Goal: Task Accomplishment & Management: Manage account settings

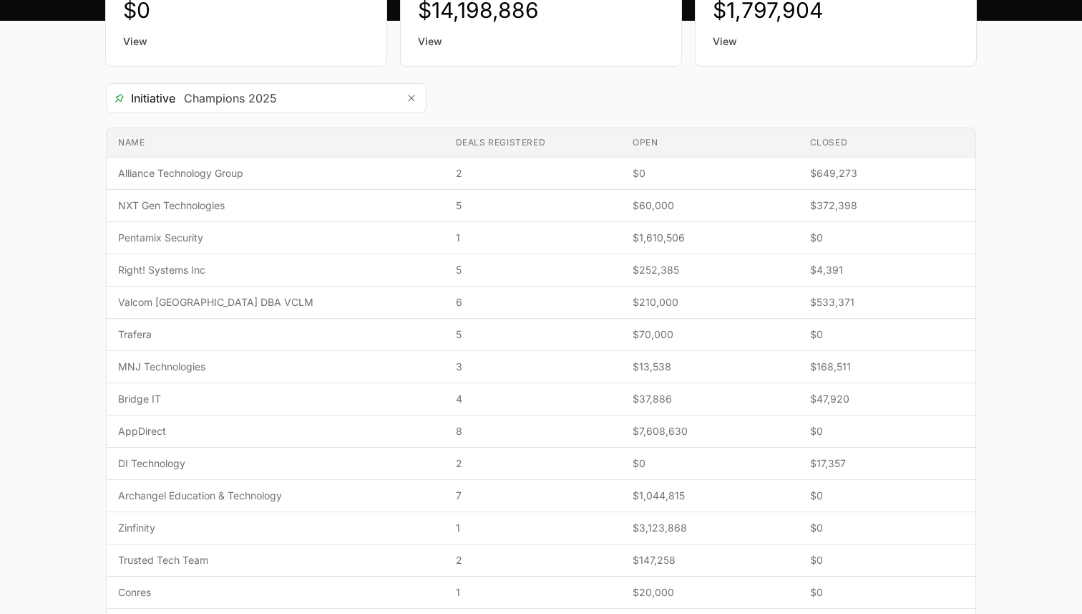
scroll to position [205, 0]
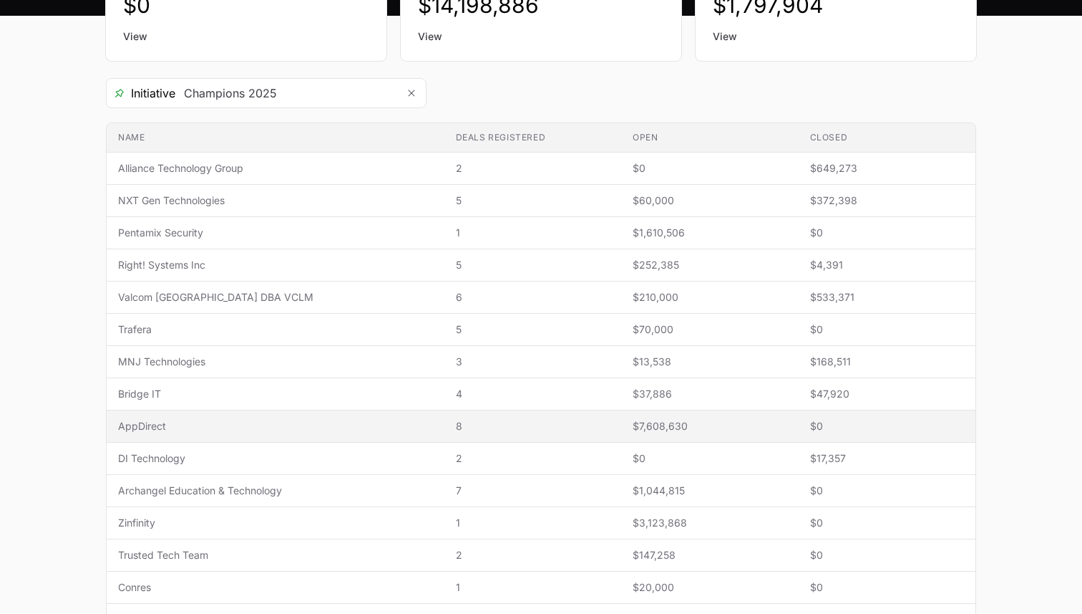
click at [456, 427] on span "8" at bounding box center [533, 426] width 154 height 14
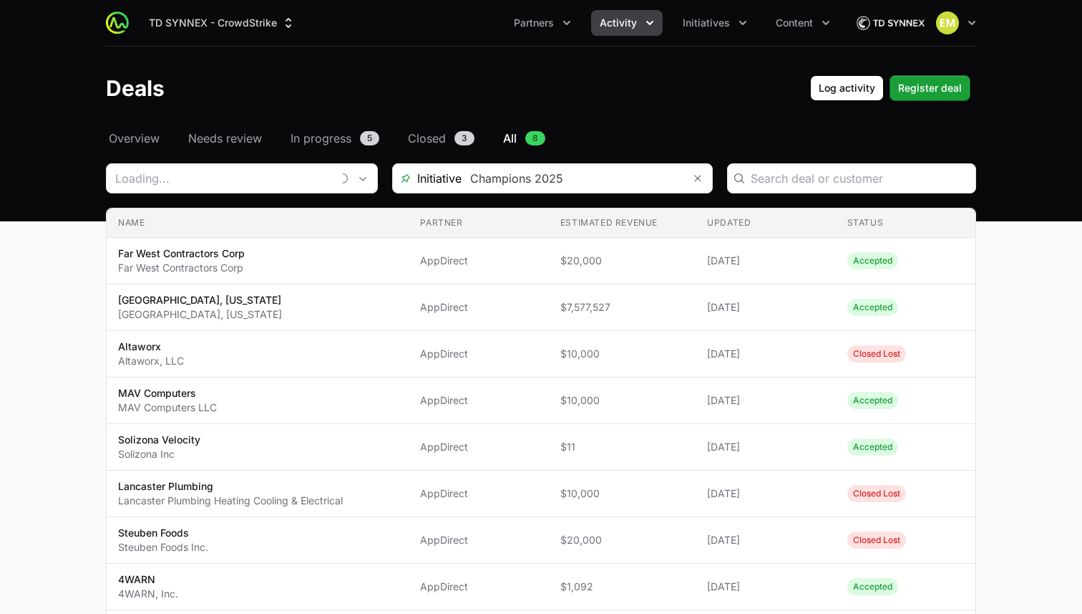
type input "AppDirect"
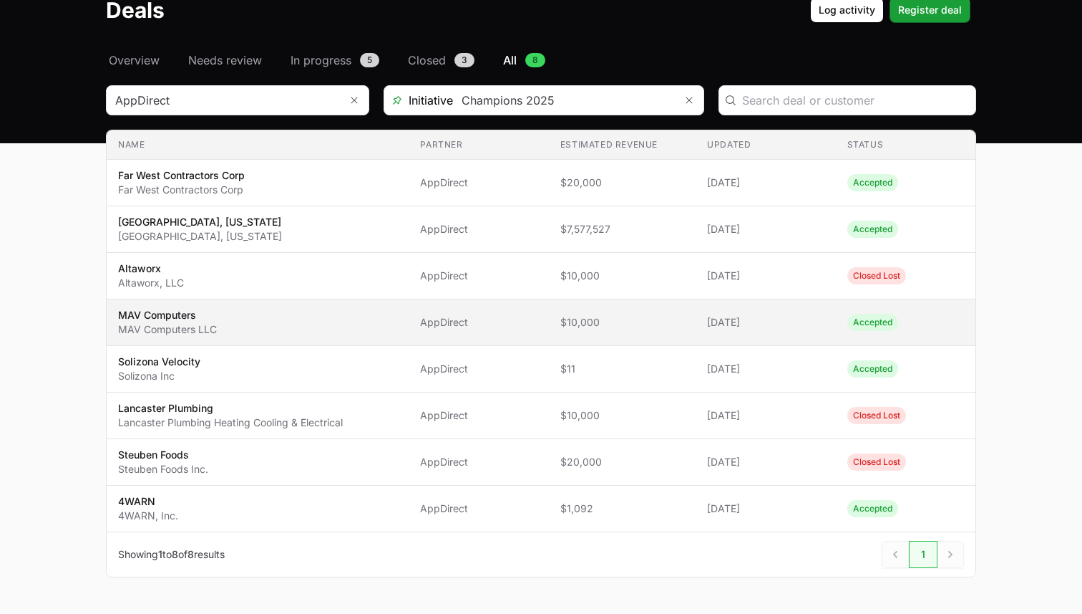
scroll to position [77, 0]
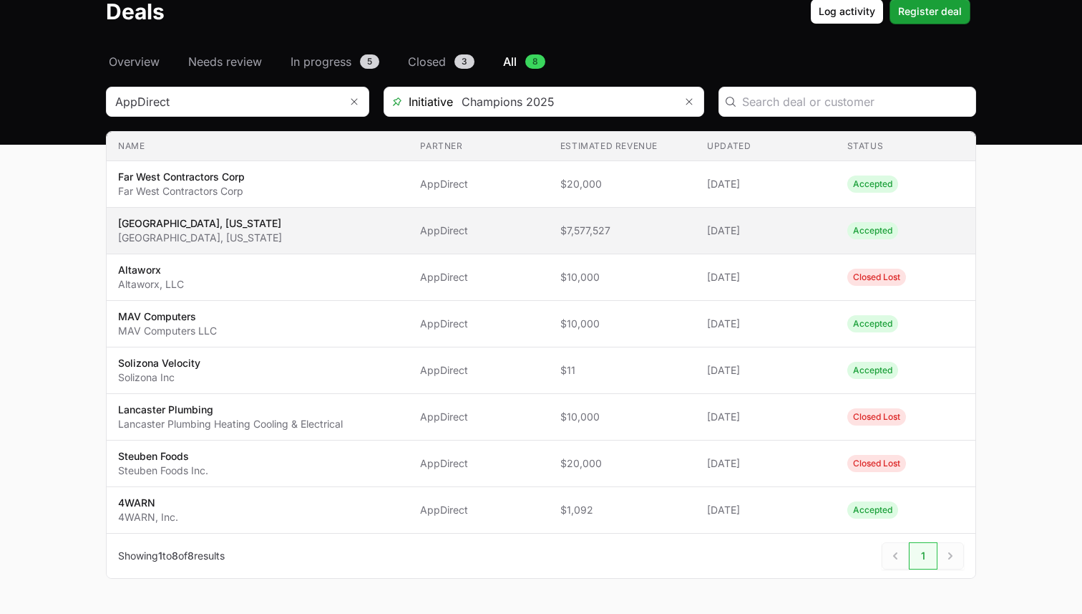
click at [467, 238] on td "Partner AppDirect" at bounding box center [479, 231] width 140 height 47
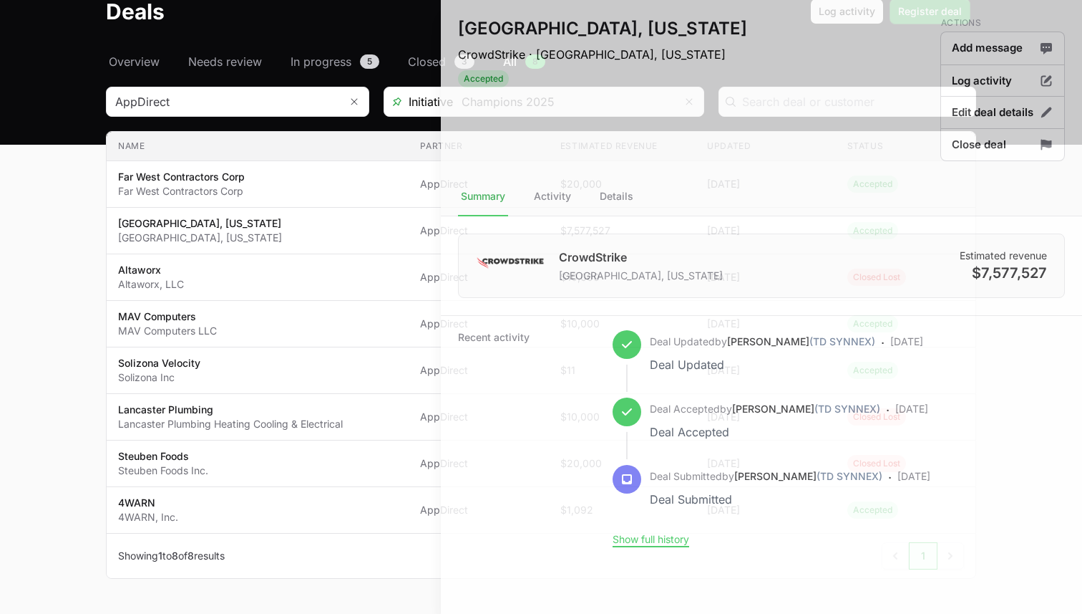
click at [286, 299] on div at bounding box center [541, 307] width 1082 height 614
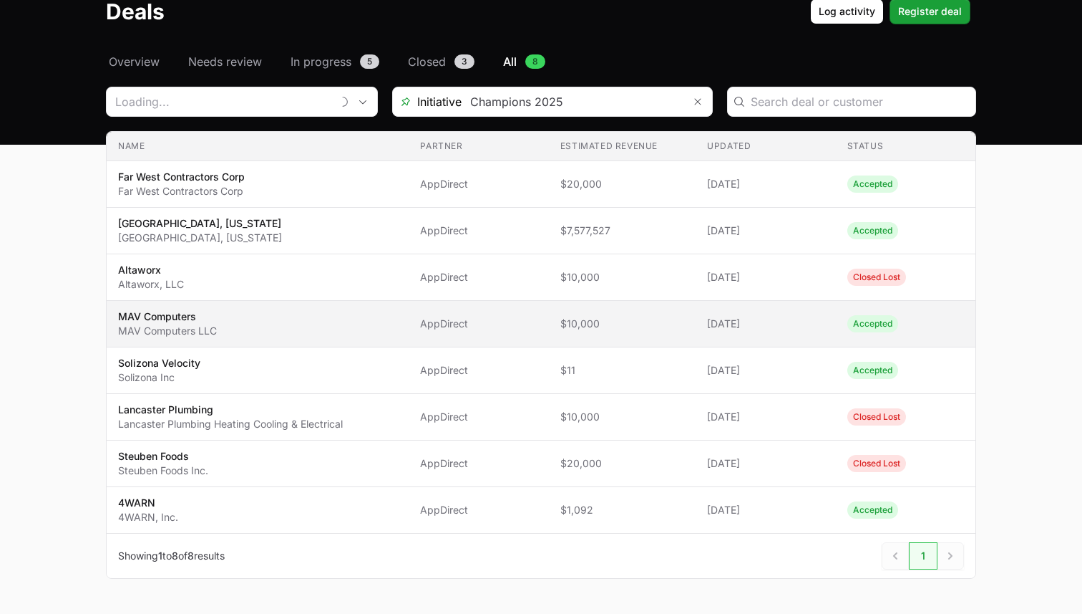
type input "AppDirect"
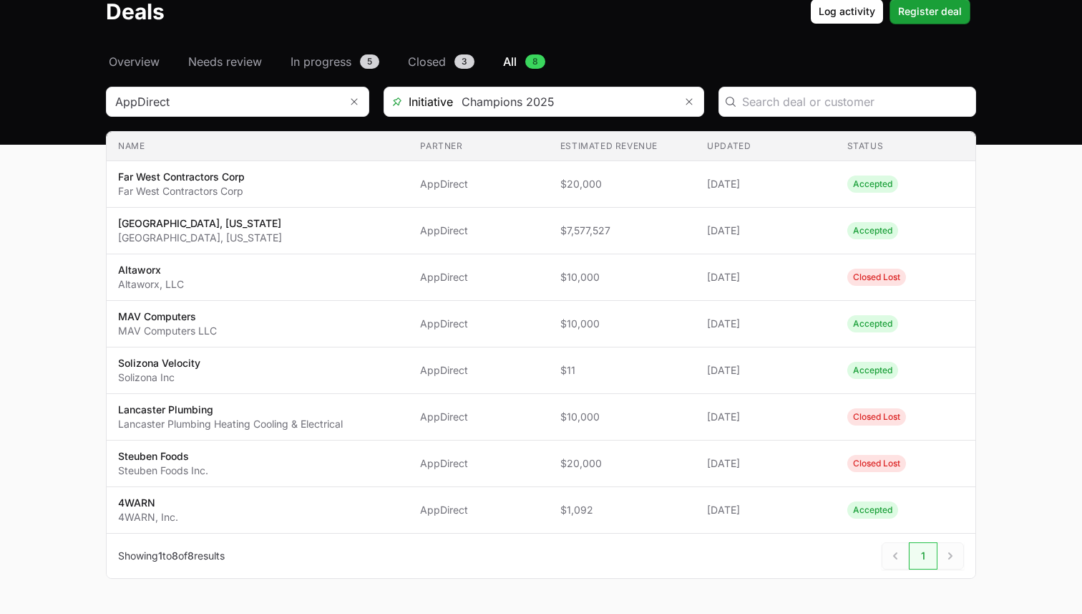
click at [142, 72] on div "Select a tab Overview Needs review In progress Closed All Overview Needs review…" at bounding box center [541, 333] width 916 height 560
click at [142, 59] on span "Overview" at bounding box center [134, 61] width 51 height 17
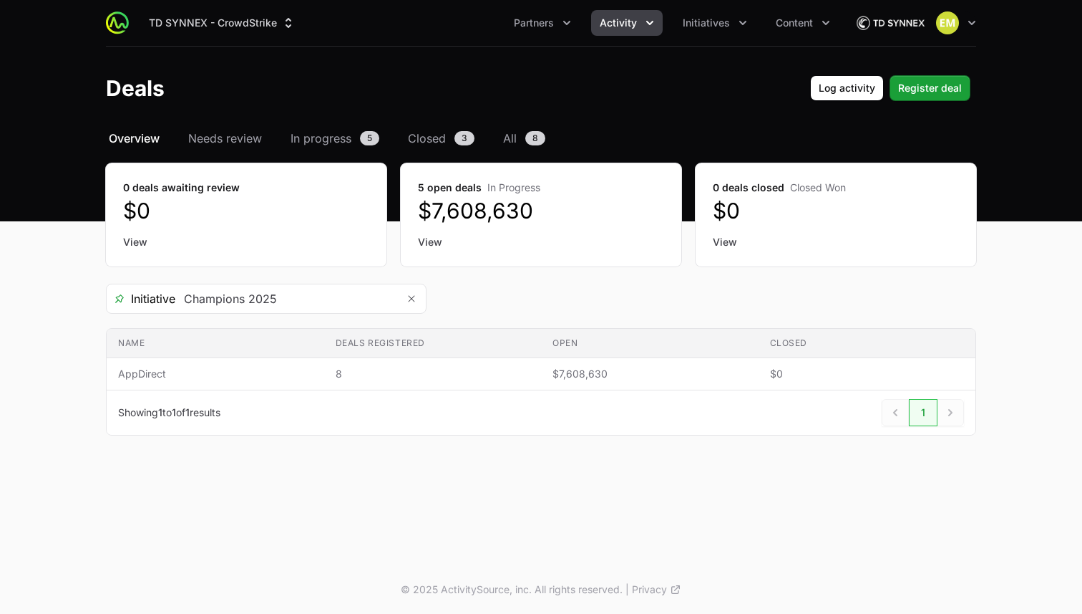
click at [142, 141] on span "Overview" at bounding box center [134, 138] width 51 height 17
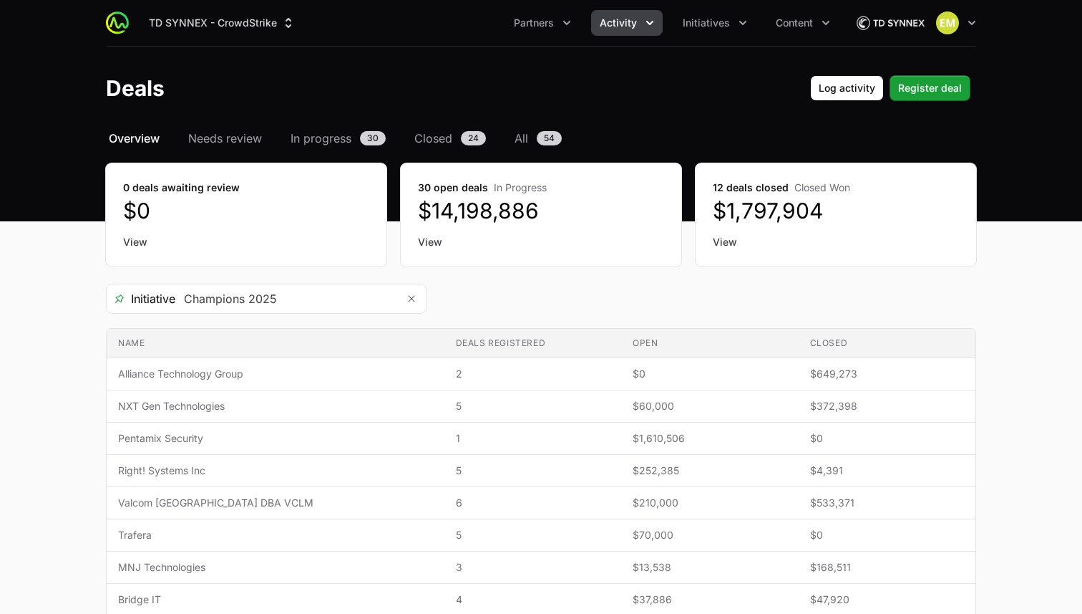
click at [652, 30] on button "Activity" at bounding box center [627, 23] width 72 height 26
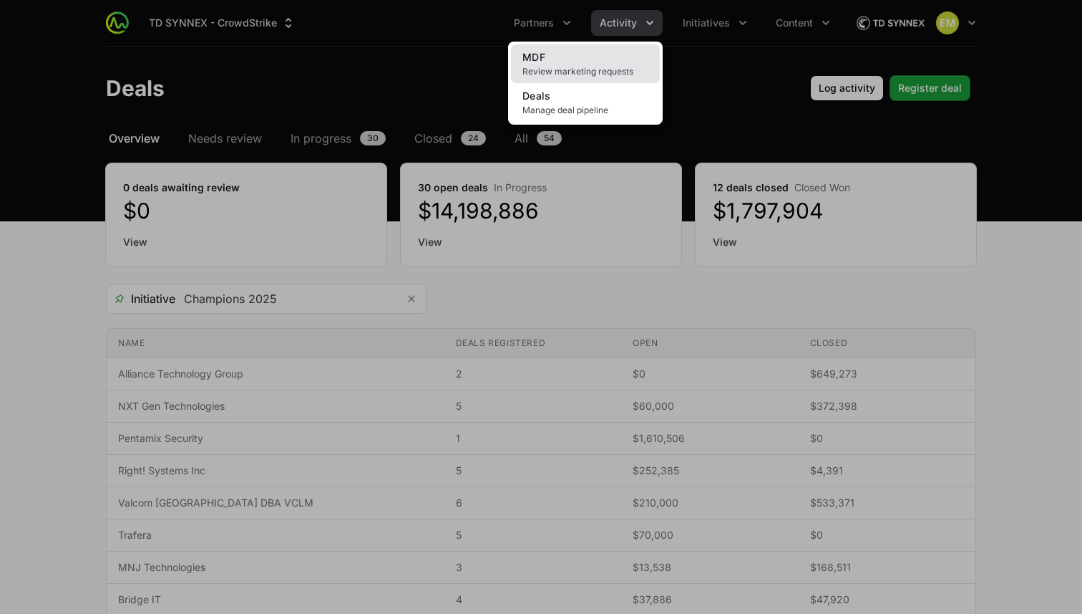
click at [596, 59] on link "MDF Review marketing requests" at bounding box center [585, 63] width 149 height 39
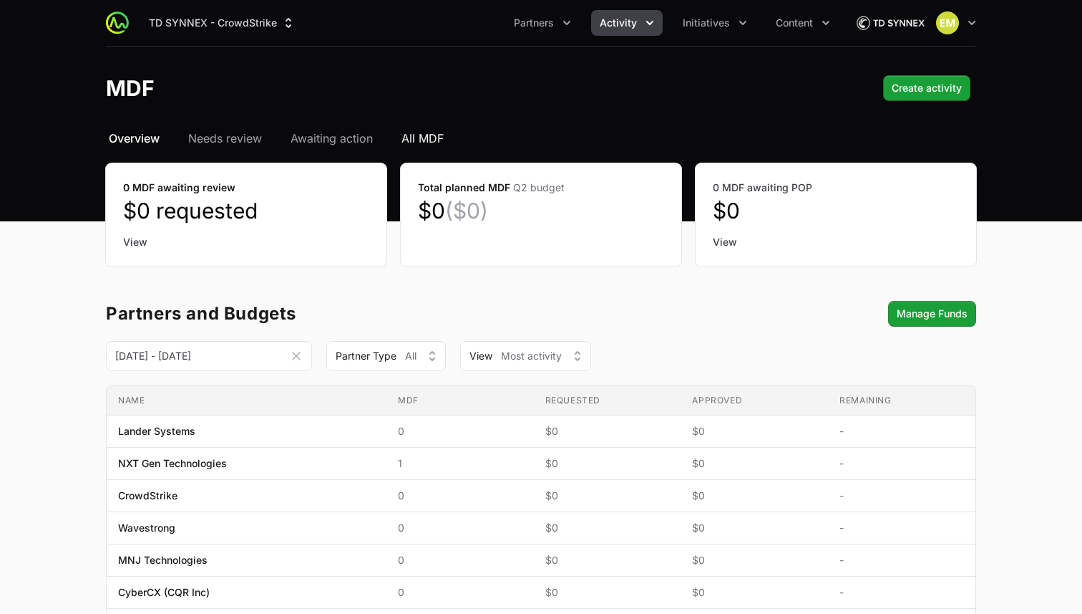
click at [427, 142] on span "All MDF" at bounding box center [423, 138] width 42 height 17
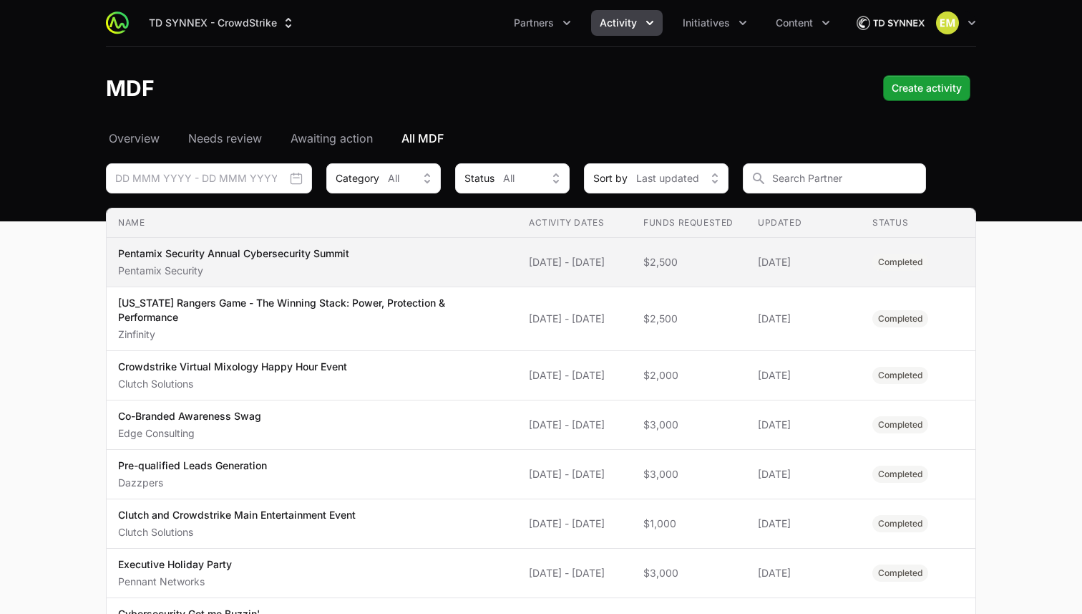
click at [349, 266] on p "Pentamix Security" at bounding box center [233, 270] width 231 height 14
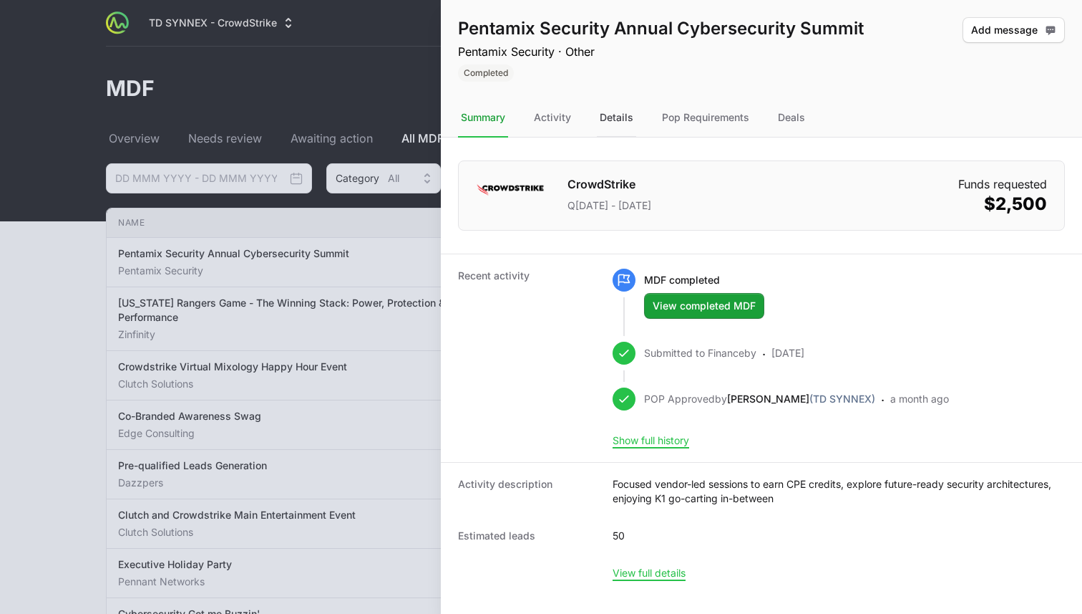
click at [629, 114] on div "Details" at bounding box center [616, 118] width 39 height 39
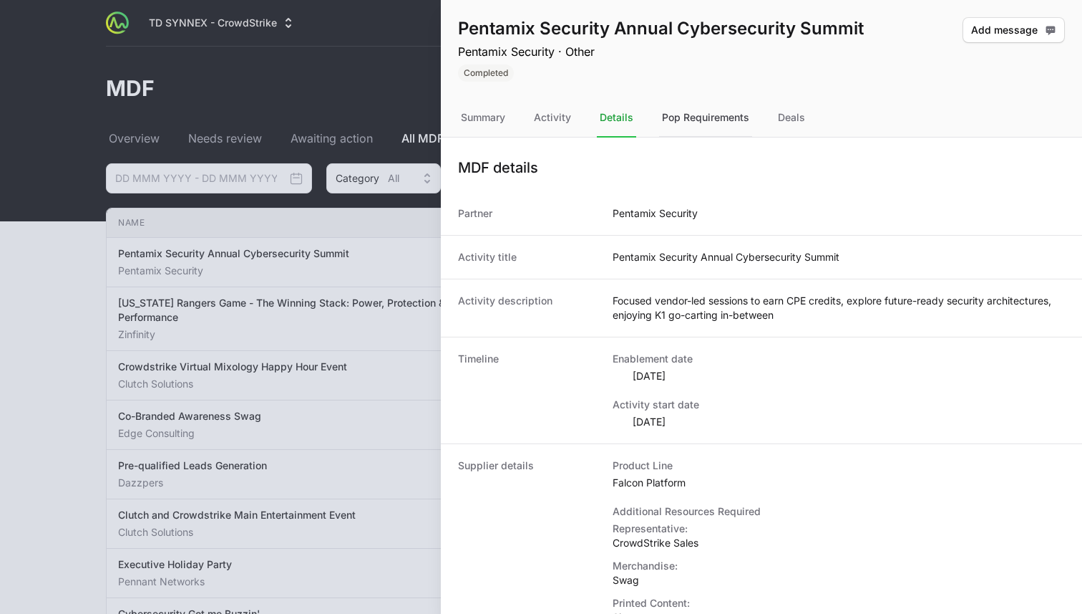
click at [672, 123] on div "Pop Requirements" at bounding box center [705, 118] width 93 height 39
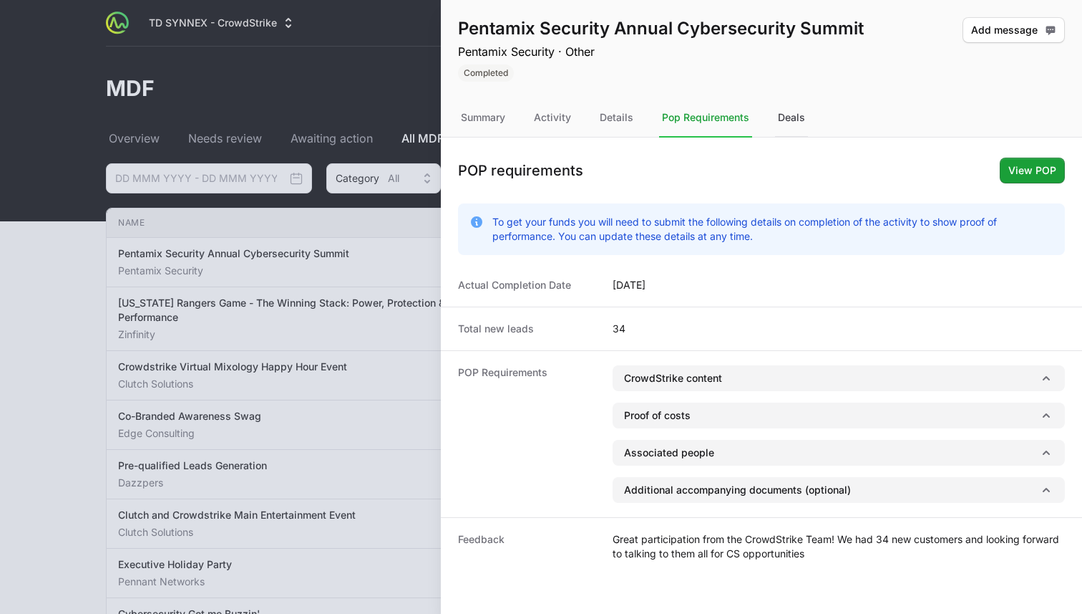
click at [795, 122] on div "Deals" at bounding box center [791, 118] width 33 height 39
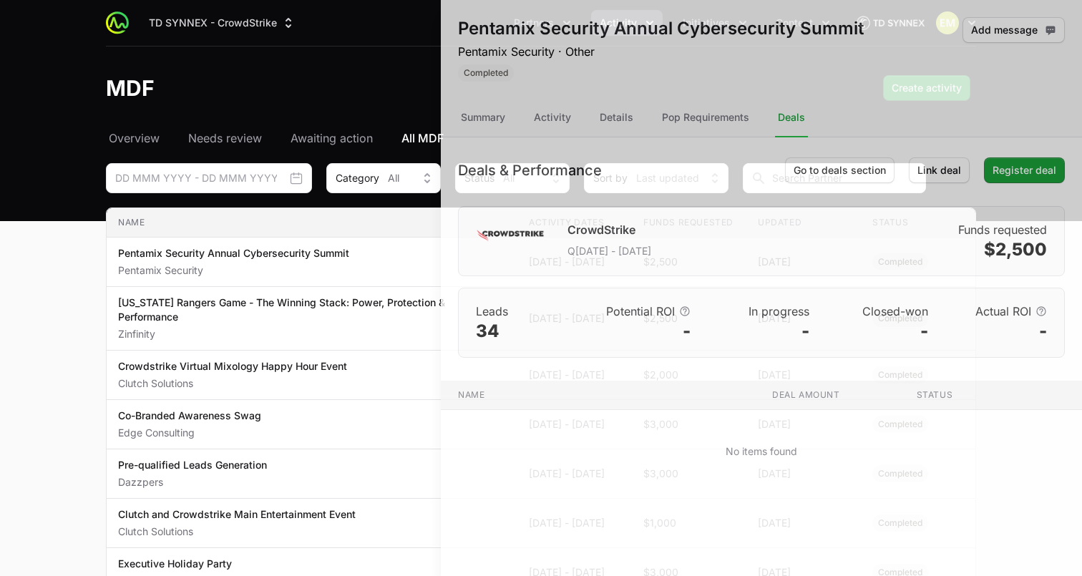
click at [364, 118] on div at bounding box center [541, 288] width 1082 height 576
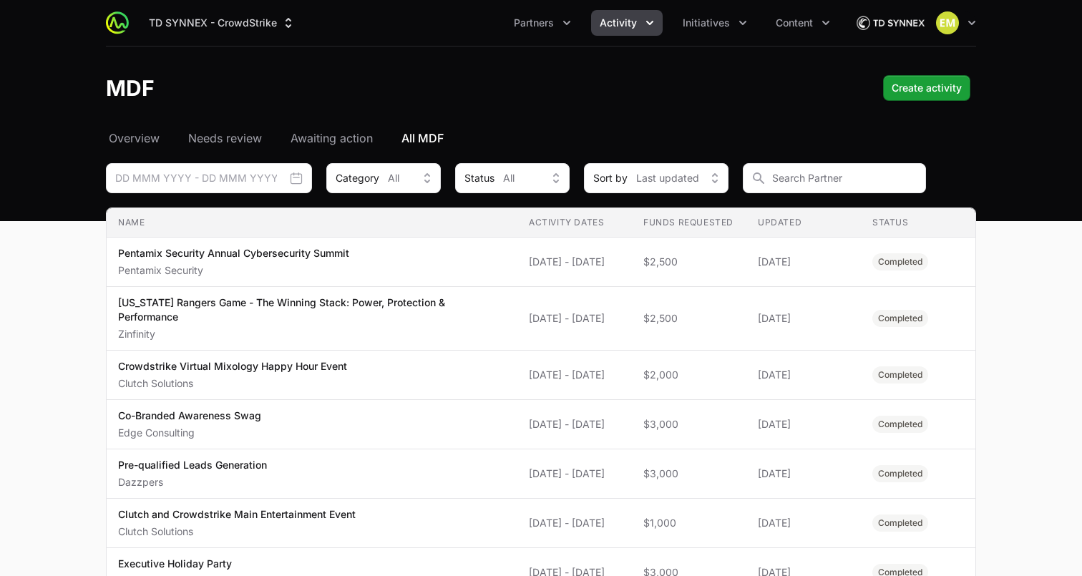
click at [654, 26] on icon "Activity menu" at bounding box center [650, 23] width 14 height 14
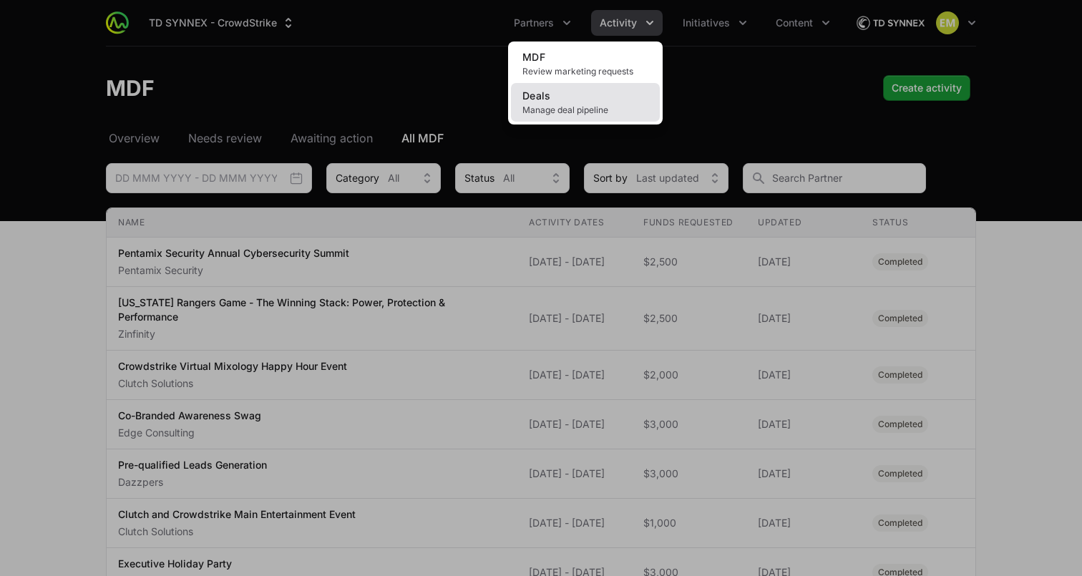
click at [586, 110] on span "Manage deal pipeline" at bounding box center [586, 110] width 126 height 11
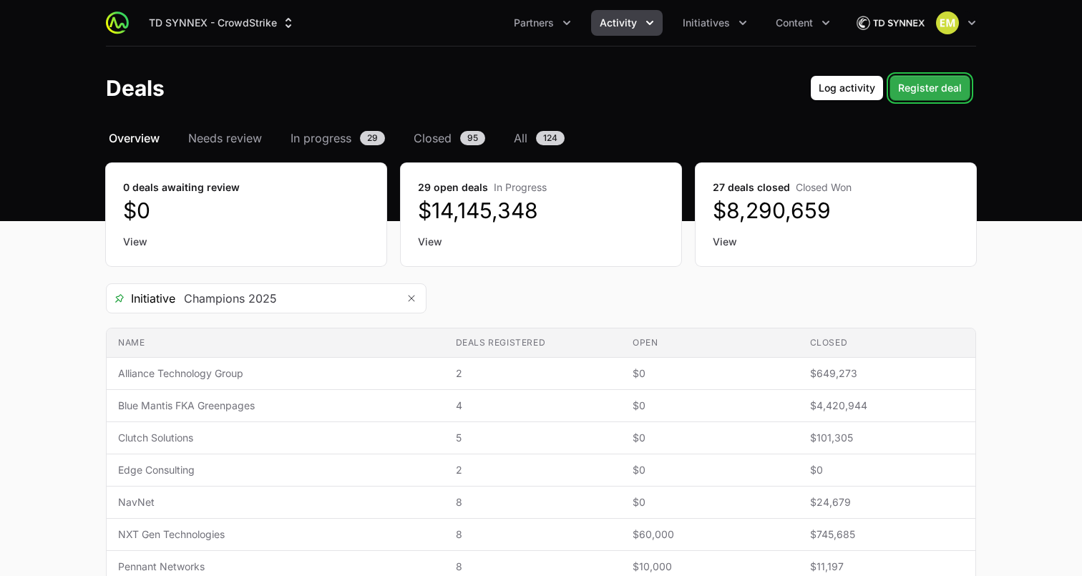
click at [918, 86] on span "Register deal" at bounding box center [930, 87] width 64 height 17
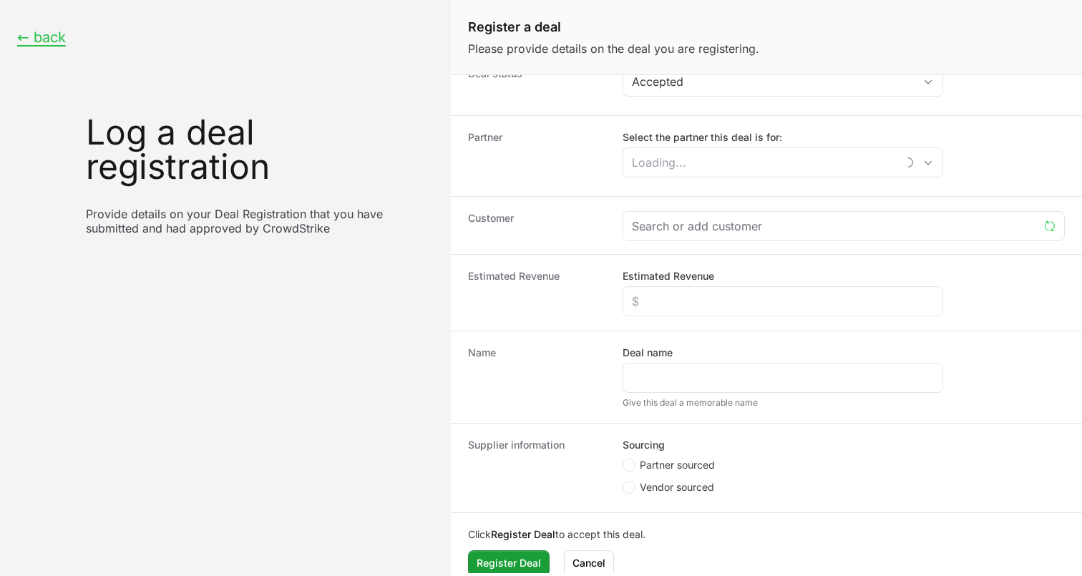
scroll to position [24, 0]
click at [57, 44] on button "← back" at bounding box center [41, 38] width 49 height 18
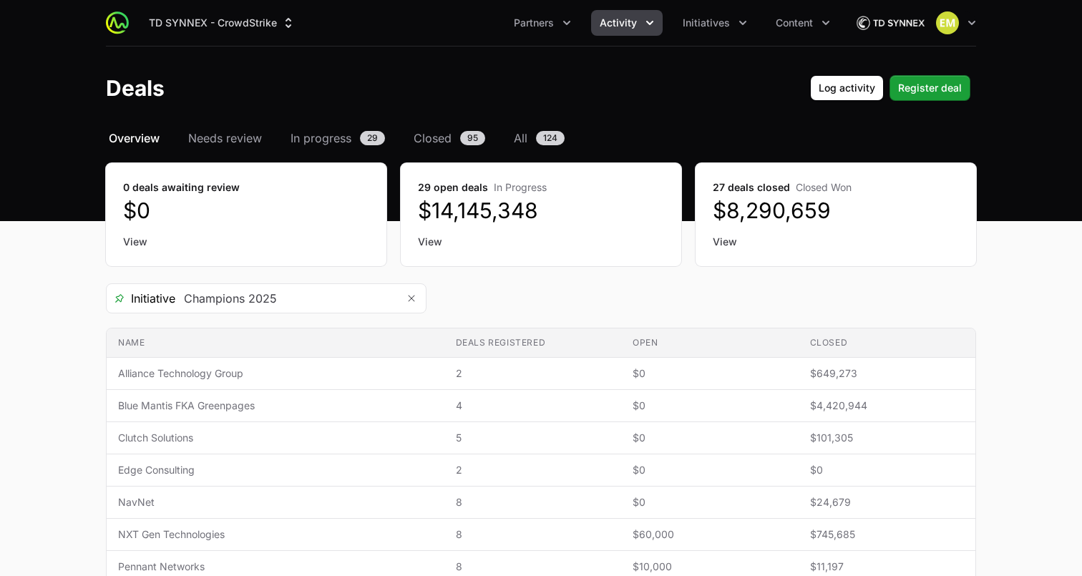
click at [602, 28] on span "Activity" at bounding box center [618, 23] width 37 height 14
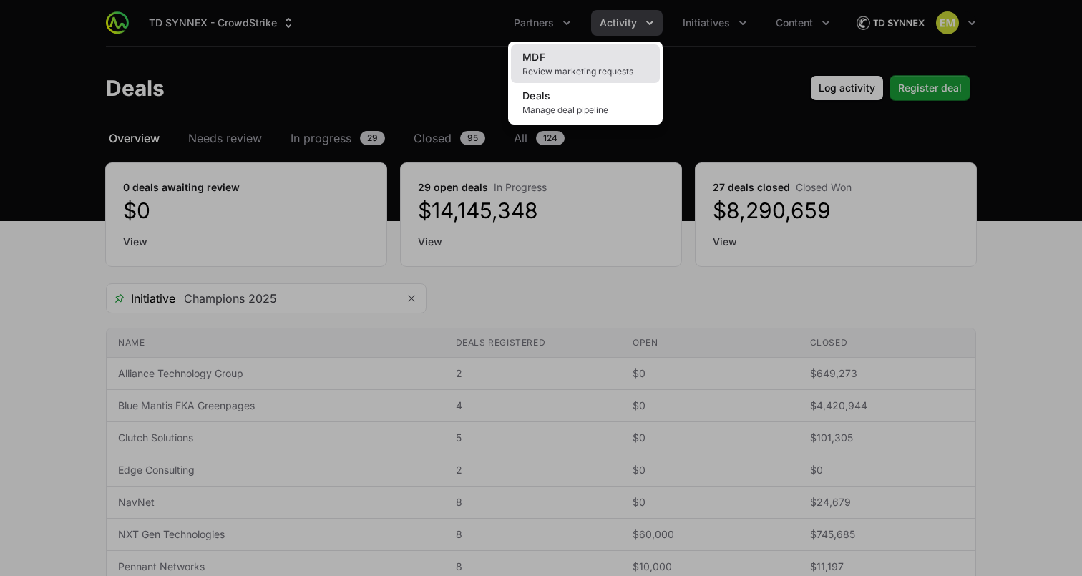
click at [568, 67] on span "Review marketing requests" at bounding box center [586, 71] width 126 height 11
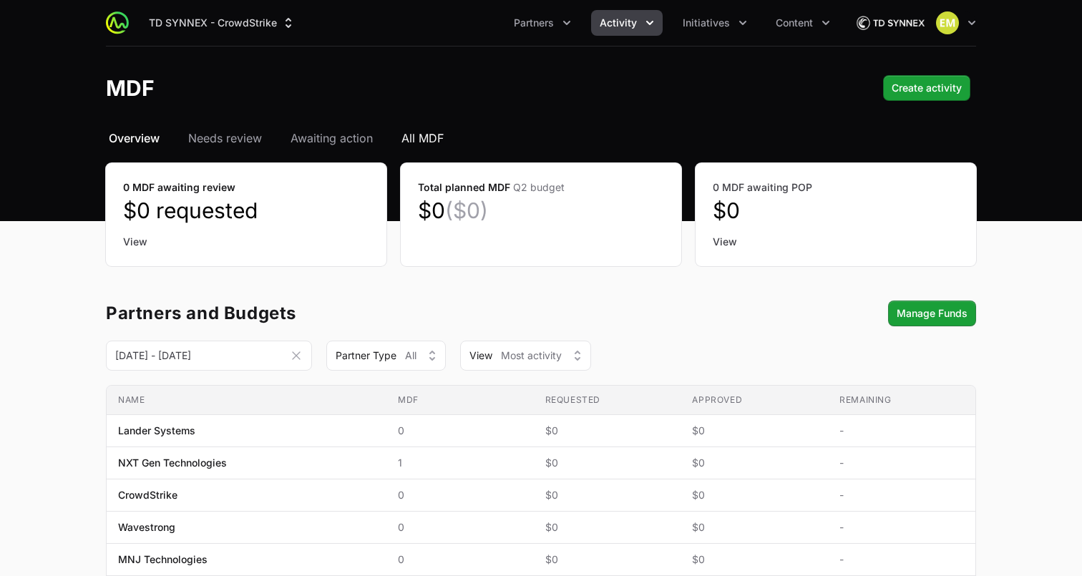
click at [419, 142] on span "All MDF" at bounding box center [423, 138] width 42 height 17
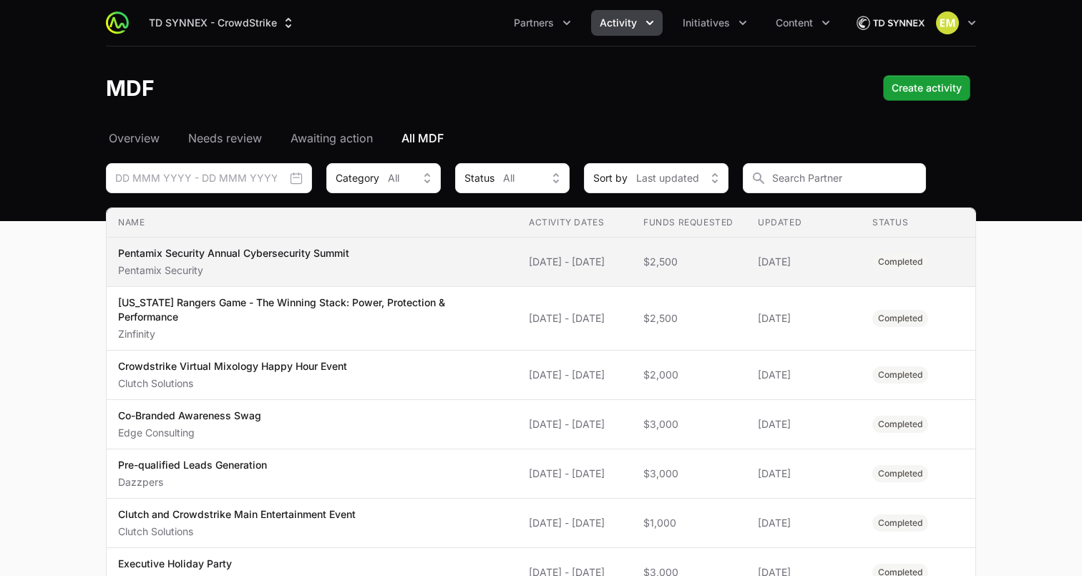
click at [294, 261] on div "Pentamix Security Annual Cybersecurity Summit Pentamix Security" at bounding box center [233, 261] width 231 height 31
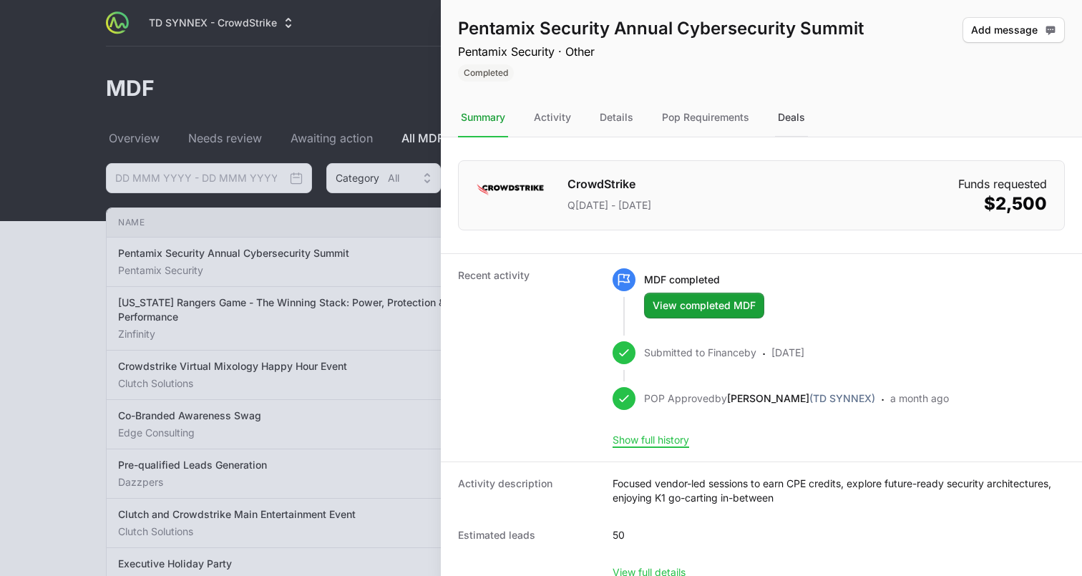
click at [776, 117] on div "Deals" at bounding box center [791, 118] width 33 height 39
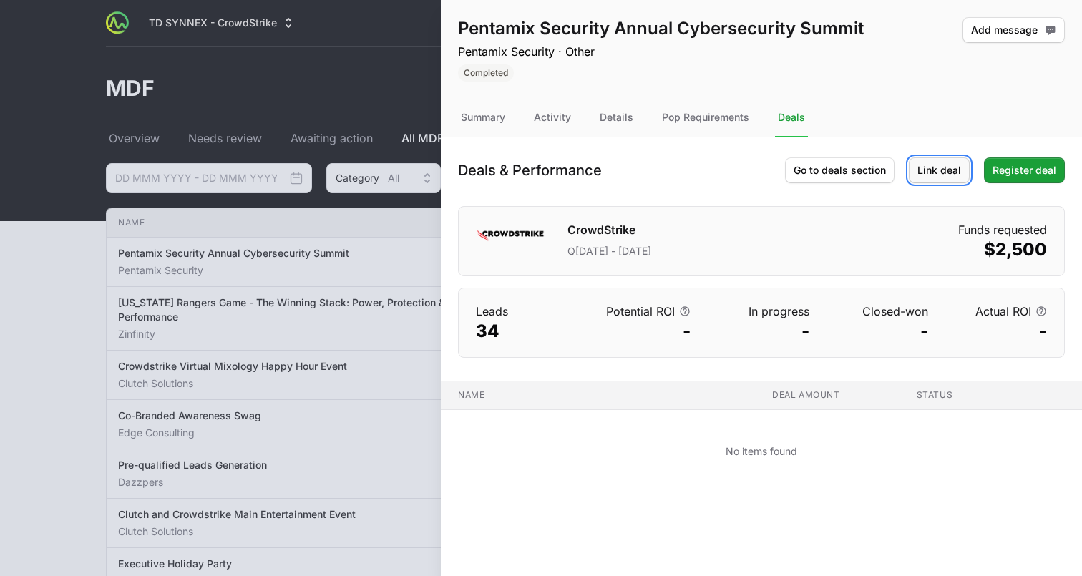
click at [923, 170] on span "Link deal" at bounding box center [940, 170] width 44 height 17
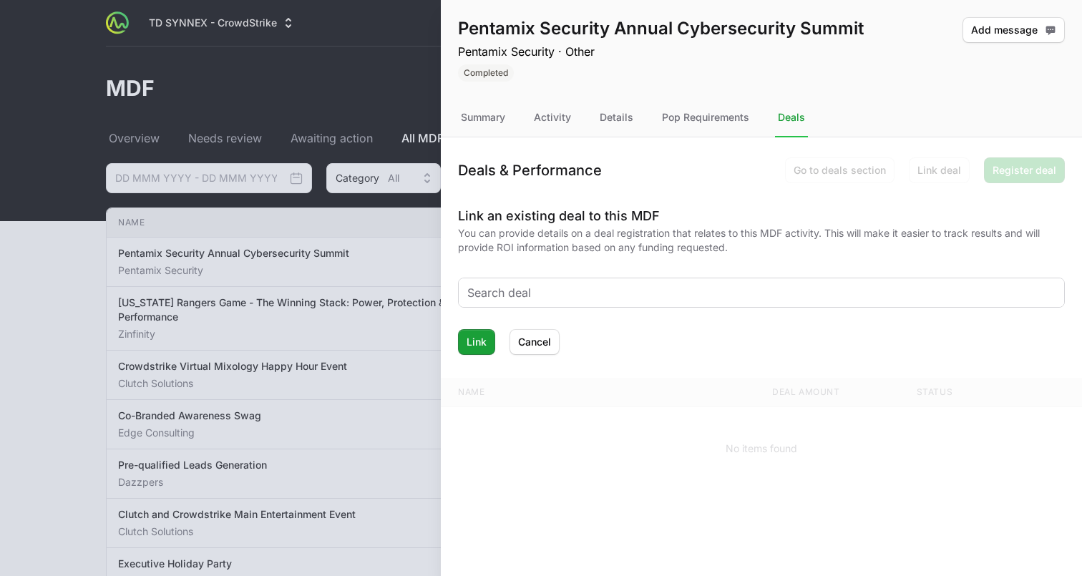
click at [639, 298] on input "text" at bounding box center [761, 292] width 588 height 17
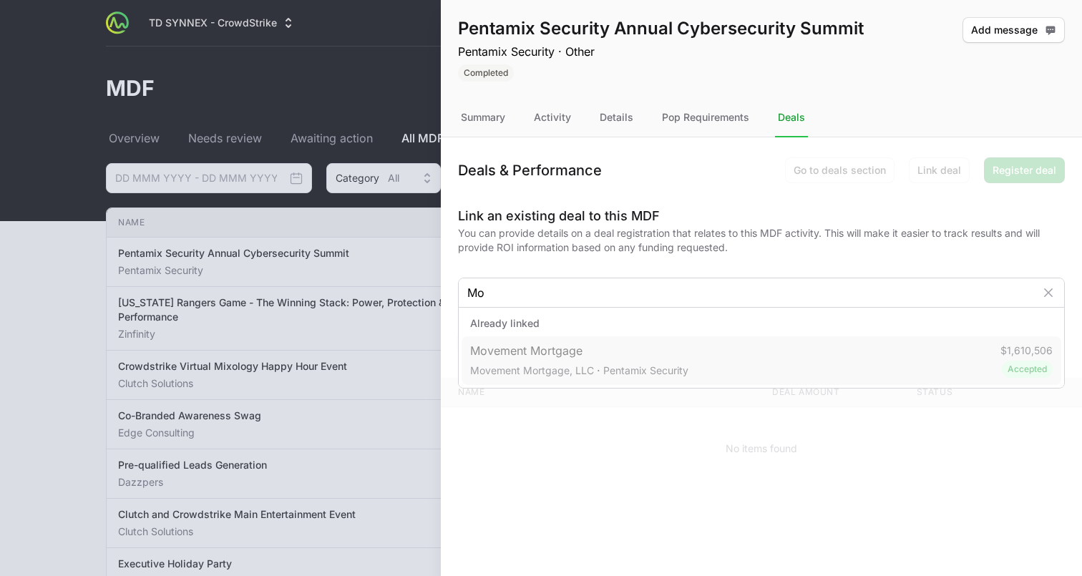
type input "Mo"
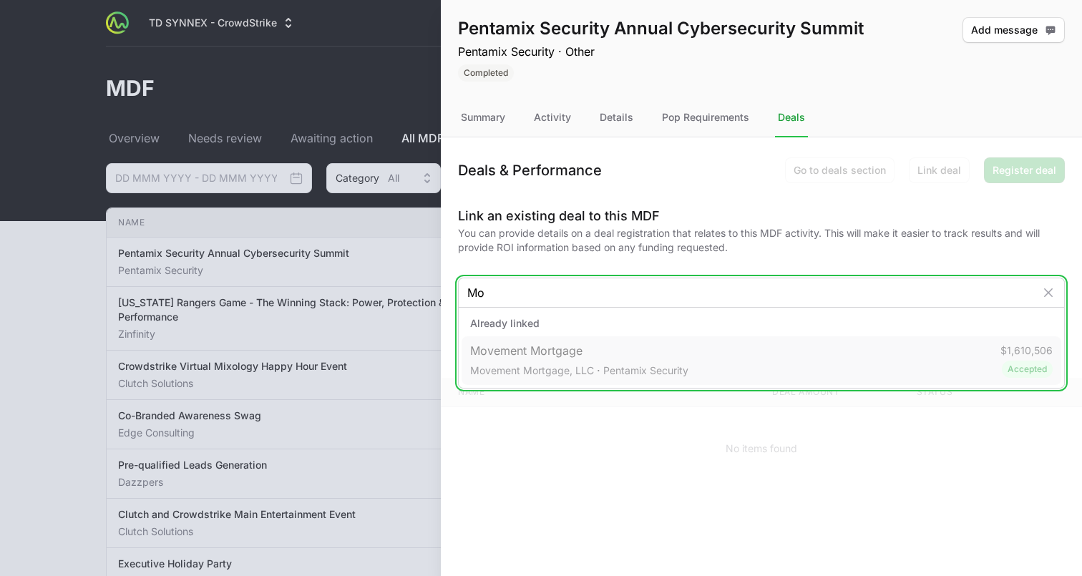
click at [548, 357] on span "Movement Mortgage Movement Mortgage, LLC · Pentamix Security" at bounding box center [579, 360] width 218 height 37
click at [520, 354] on span "Movement Mortgage Movement Mortgage, LLC · Pentamix Security" at bounding box center [579, 360] width 218 height 37
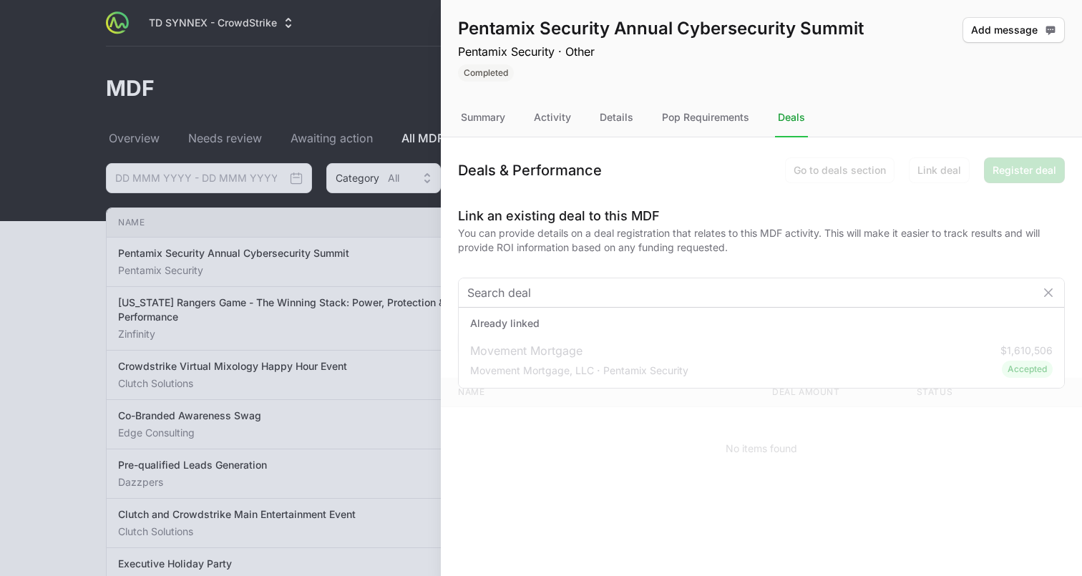
click at [581, 261] on form "Link an existing deal to this MDF You can provide details on a deal registratio…" at bounding box center [761, 280] width 607 height 149
click at [863, 208] on h3 "Link an existing deal to this MDF" at bounding box center [761, 216] width 607 height 20
click at [537, 345] on span "Cancel" at bounding box center [534, 342] width 33 height 17
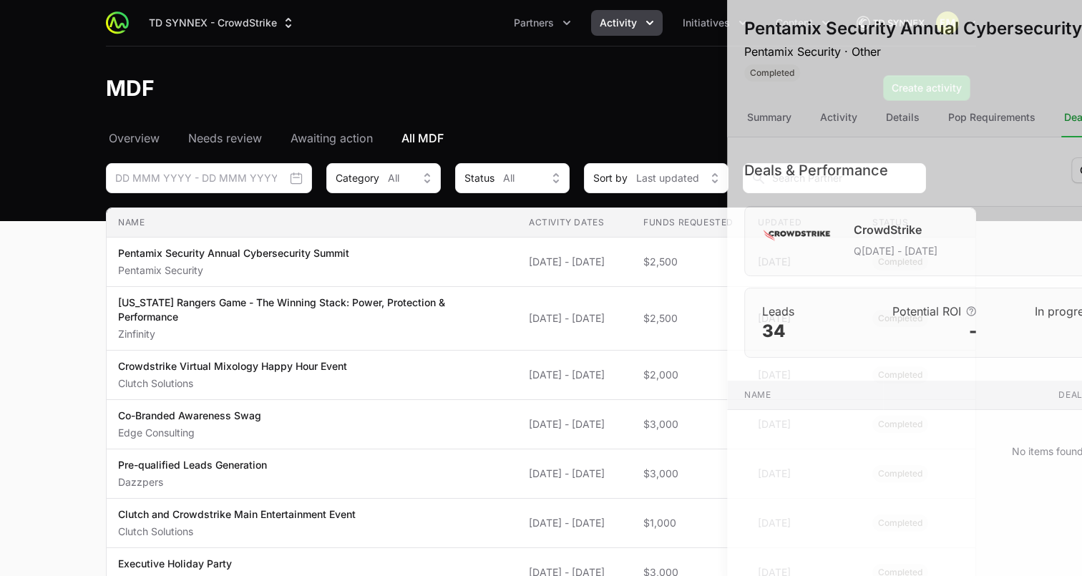
click at [319, 232] on div at bounding box center [541, 288] width 1082 height 576
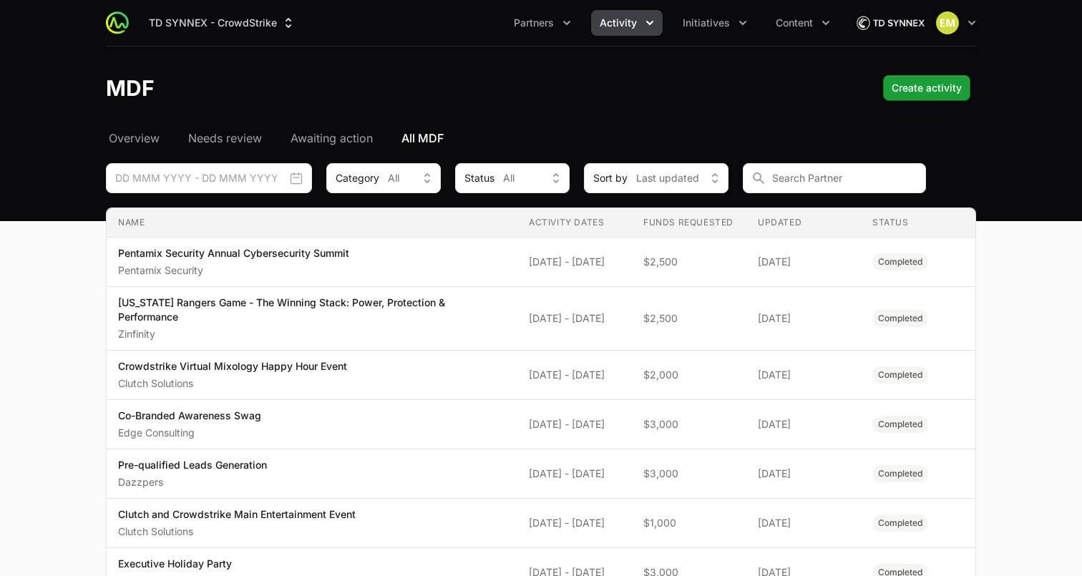
click at [607, 26] on span "Activity" at bounding box center [618, 23] width 37 height 14
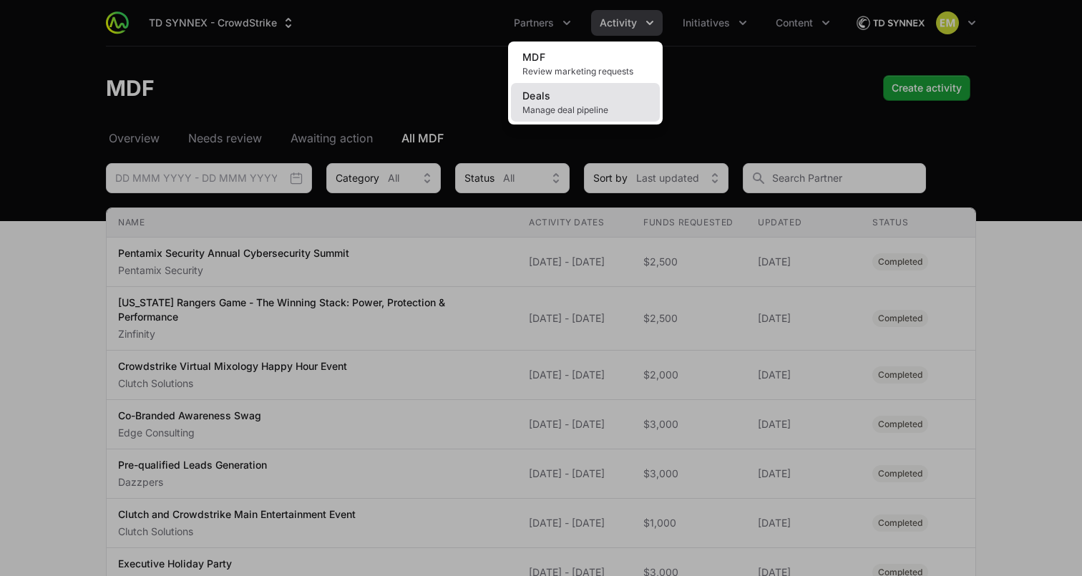
click at [533, 104] on link "Deals Manage deal pipeline" at bounding box center [585, 102] width 149 height 39
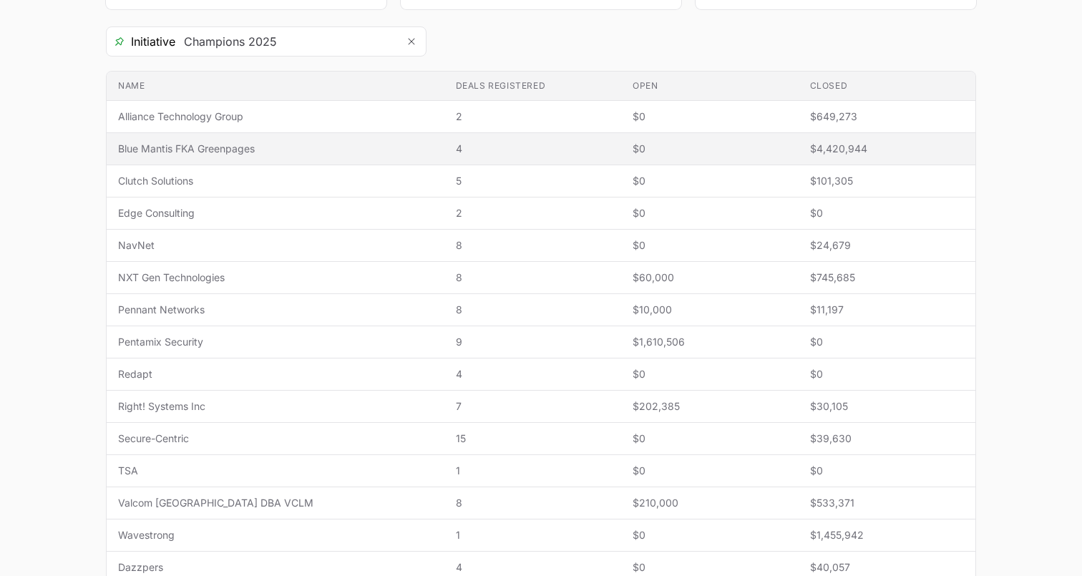
scroll to position [258, 0]
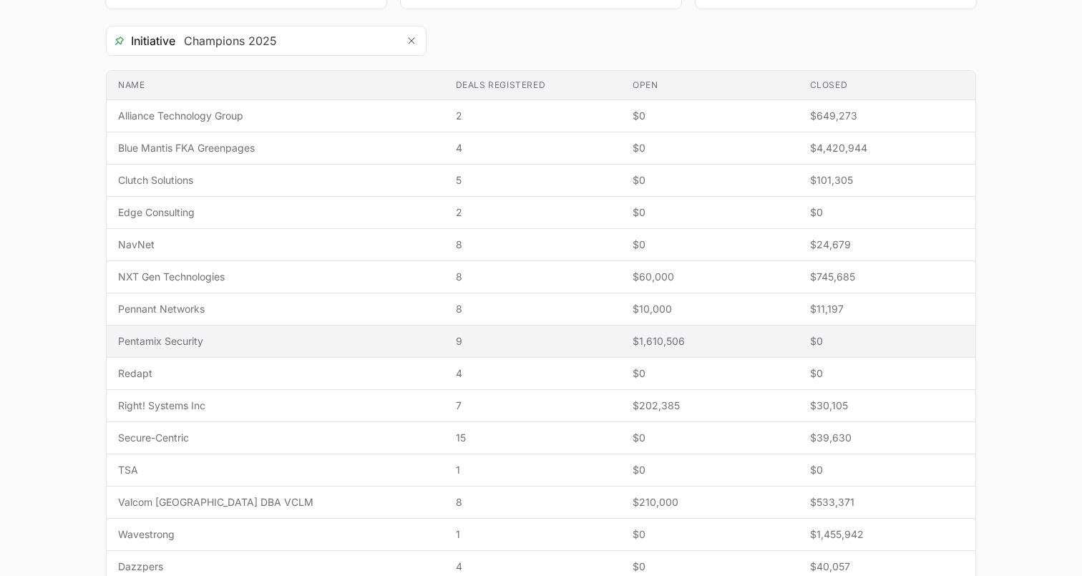
click at [211, 344] on span "Pentamix Security" at bounding box center [275, 341] width 315 height 14
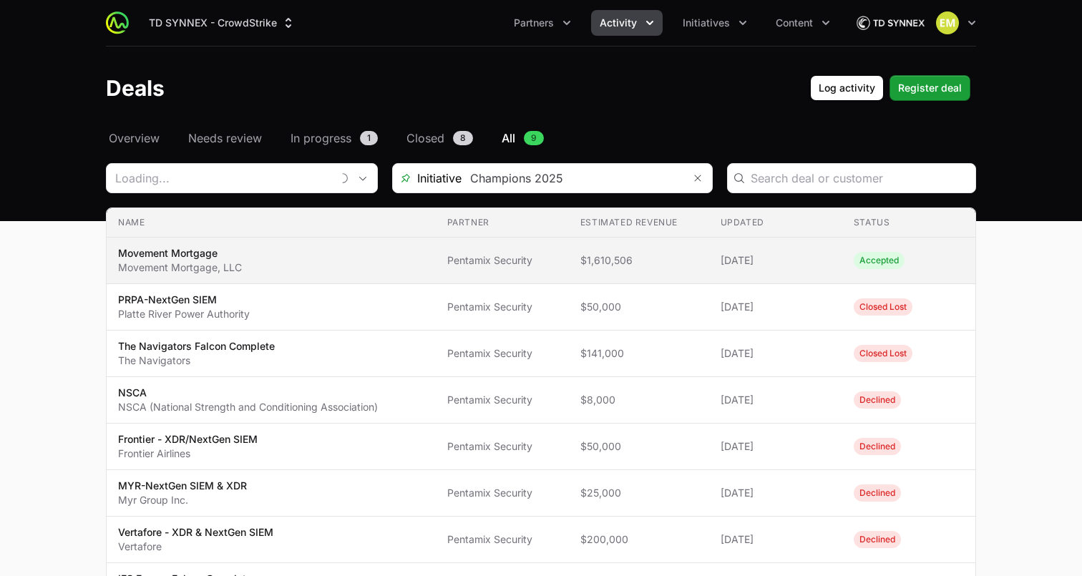
click at [366, 264] on span "Movement Mortgage Movement Mortgage, LLC" at bounding box center [271, 260] width 306 height 29
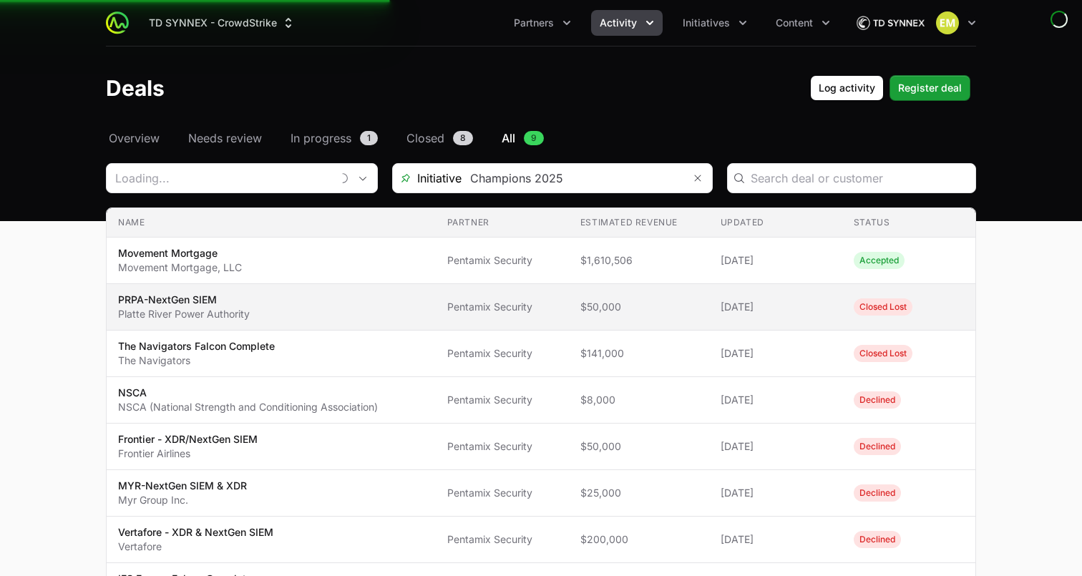
type input "Pentamix Security"
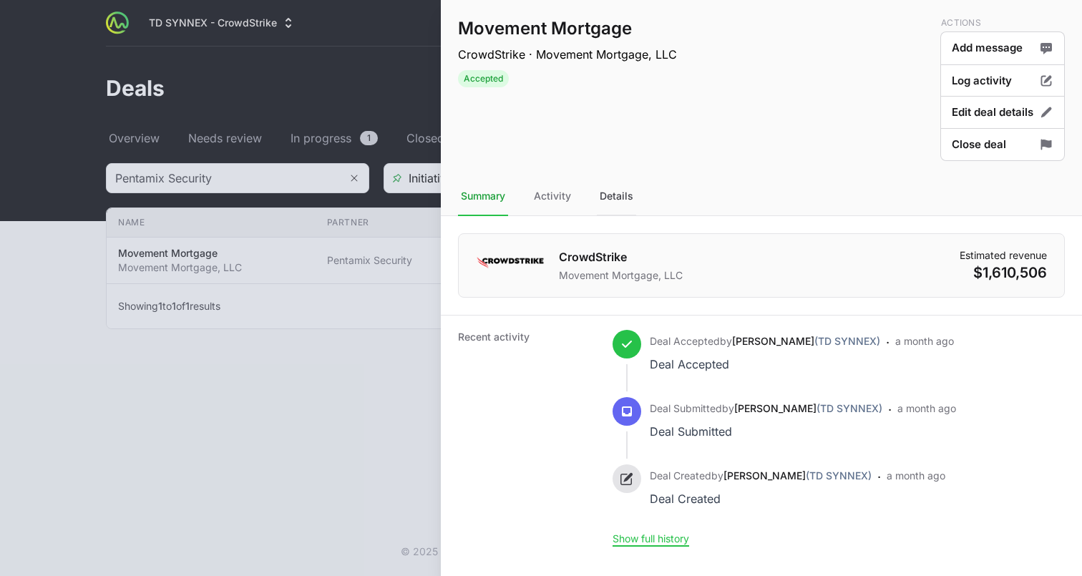
click at [609, 195] on div "Details" at bounding box center [616, 197] width 39 height 39
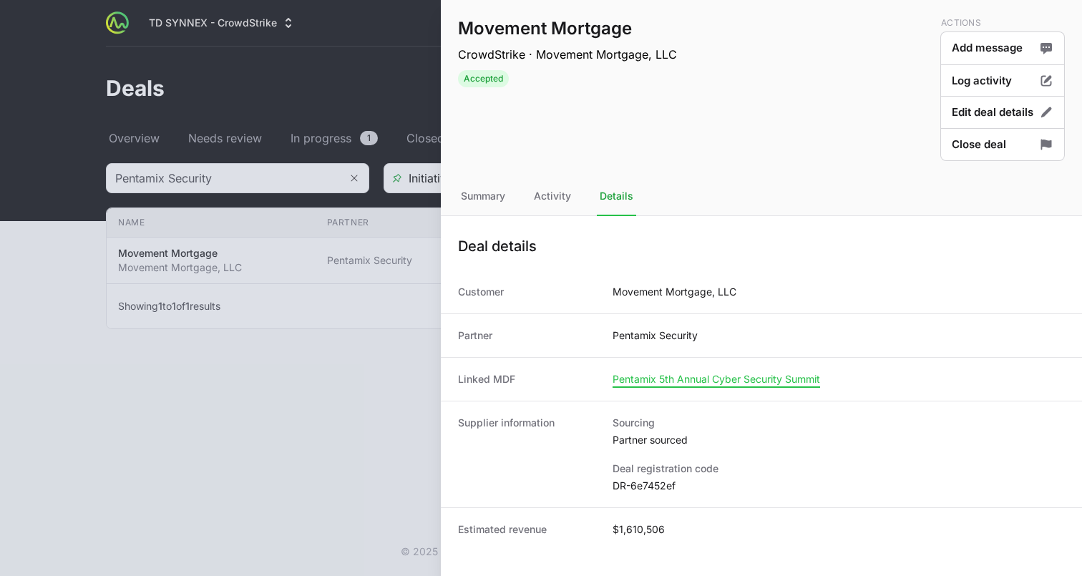
click at [644, 379] on span "Pentamix 5th Annual Cyber Security Summit" at bounding box center [717, 379] width 208 height 13
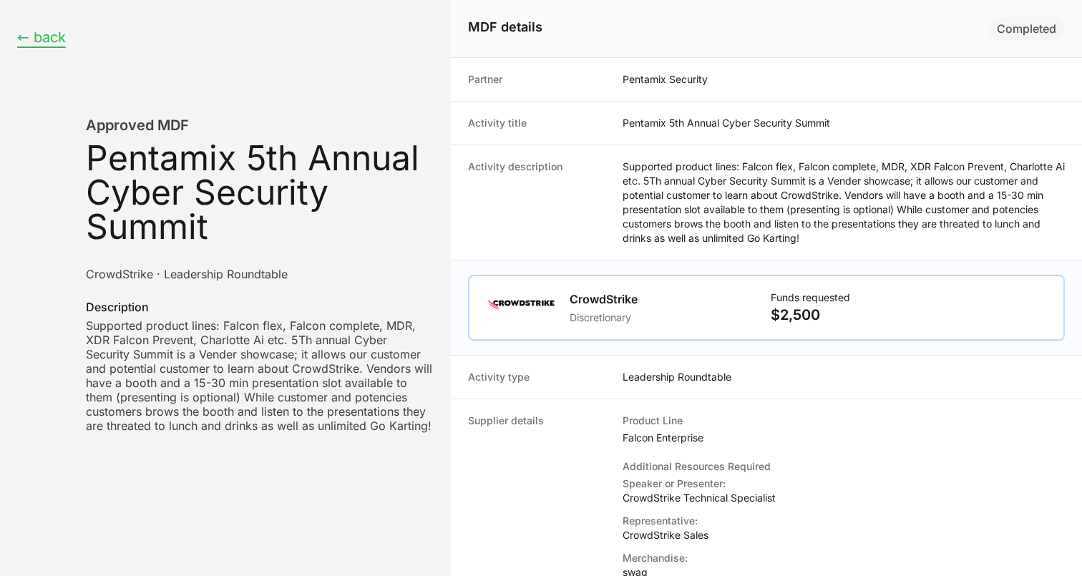
click at [47, 36] on button "← back" at bounding box center [41, 38] width 49 height 18
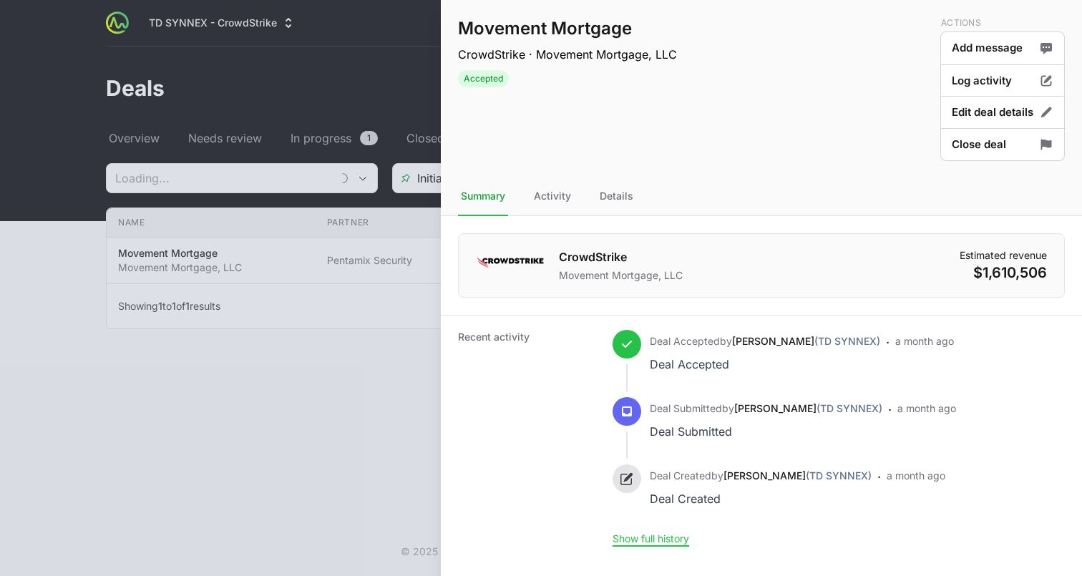
type input "Pentamix Security"
click at [40, 130] on div at bounding box center [541, 288] width 1082 height 576
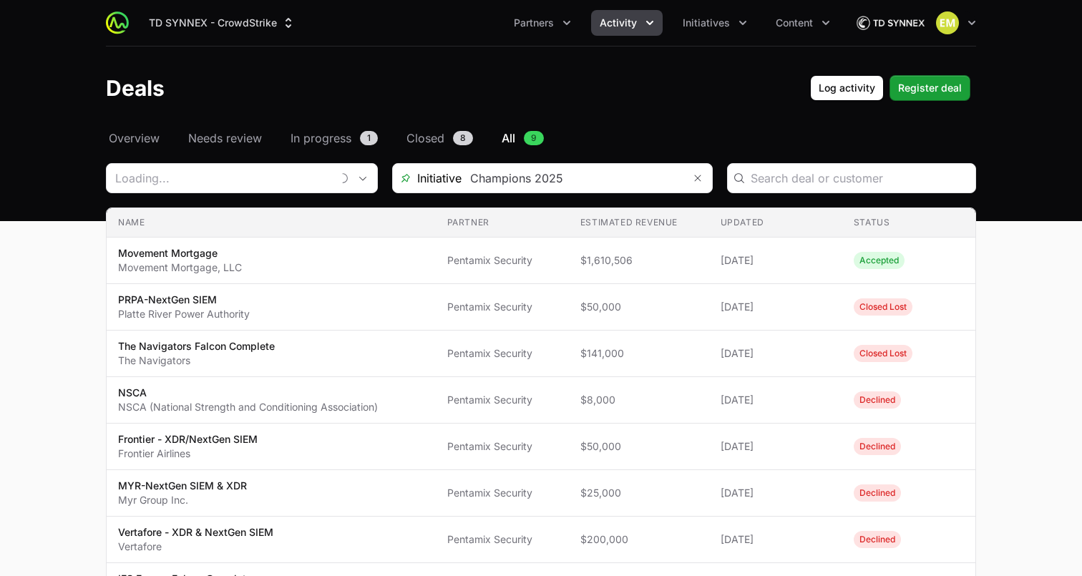
type input "Pentamix Security"
click at [614, 24] on span "Activity" at bounding box center [618, 23] width 37 height 14
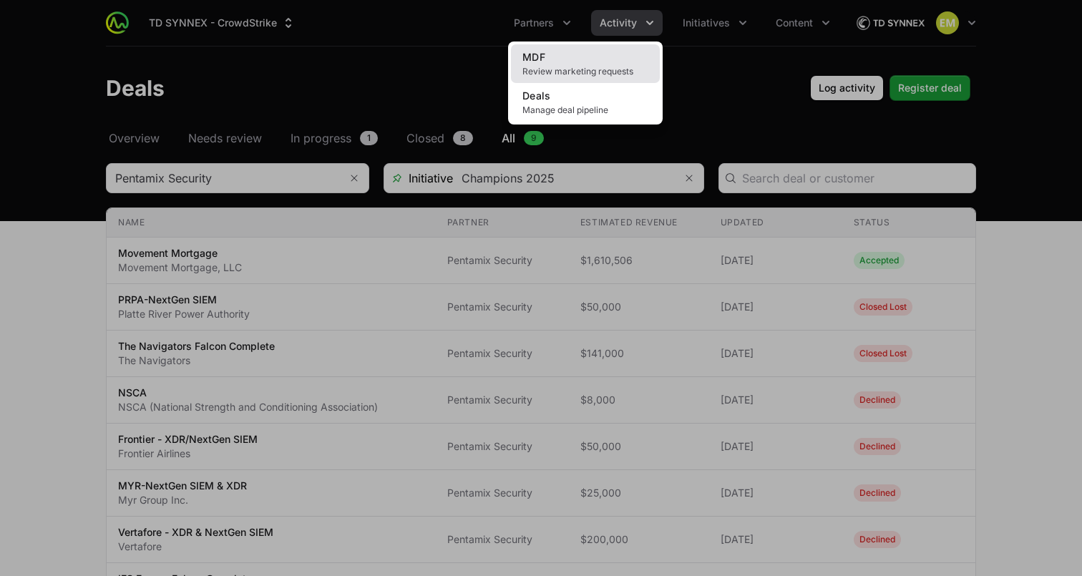
click at [576, 75] on span "Review marketing requests" at bounding box center [586, 71] width 126 height 11
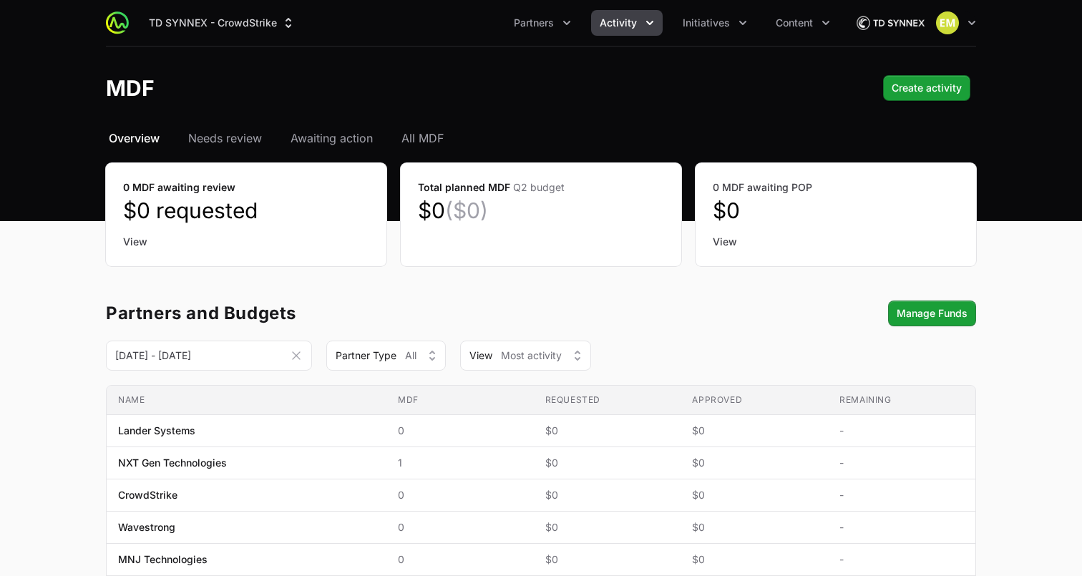
click at [425, 128] on header "MDF Create activity Create activity" at bounding box center [541, 88] width 1082 height 83
click at [425, 137] on span "All MDF" at bounding box center [423, 138] width 42 height 17
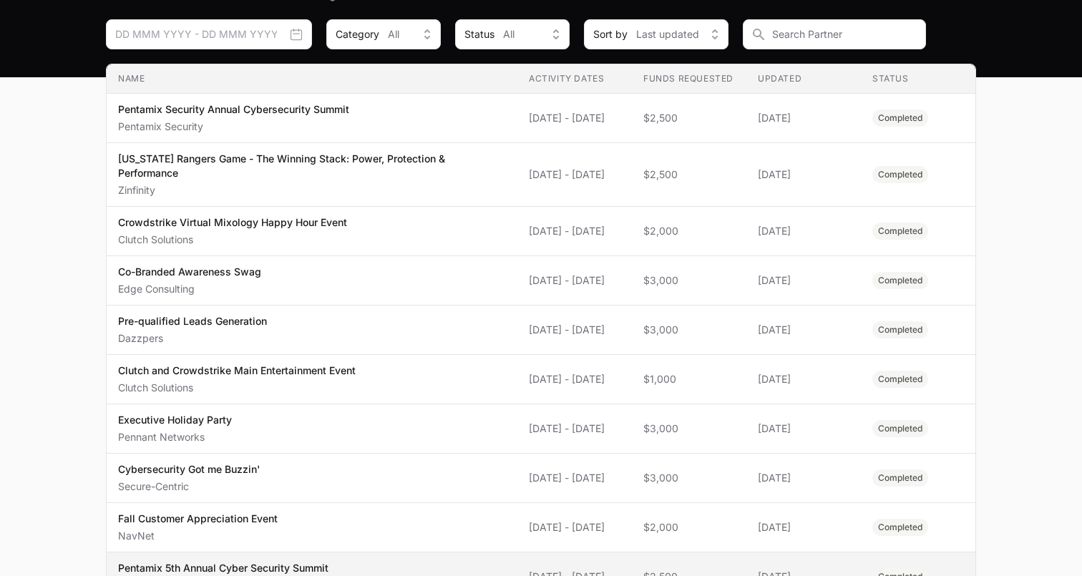
scroll to position [397, 0]
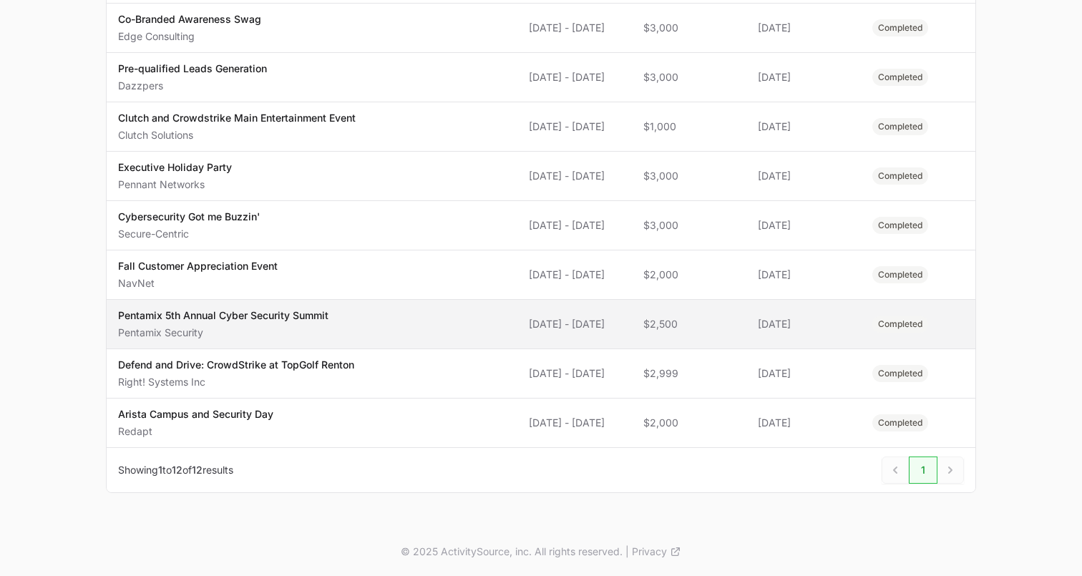
click at [335, 319] on span "Pentamix 5th Annual Cyber Security Summit Pentamix Security" at bounding box center [312, 324] width 388 height 31
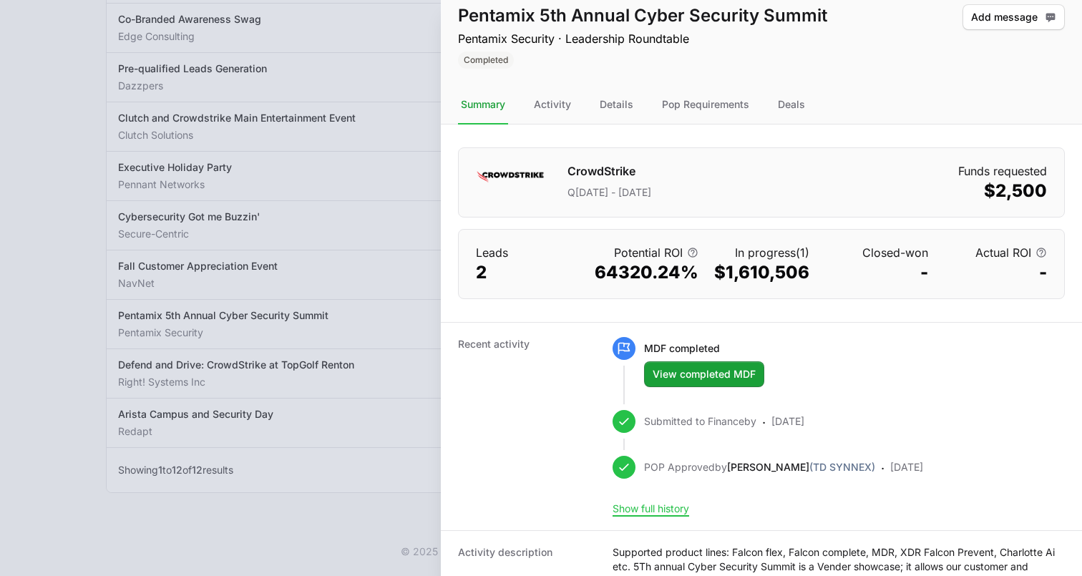
scroll to position [14, 0]
click at [793, 106] on div "Deals" at bounding box center [791, 104] width 33 height 39
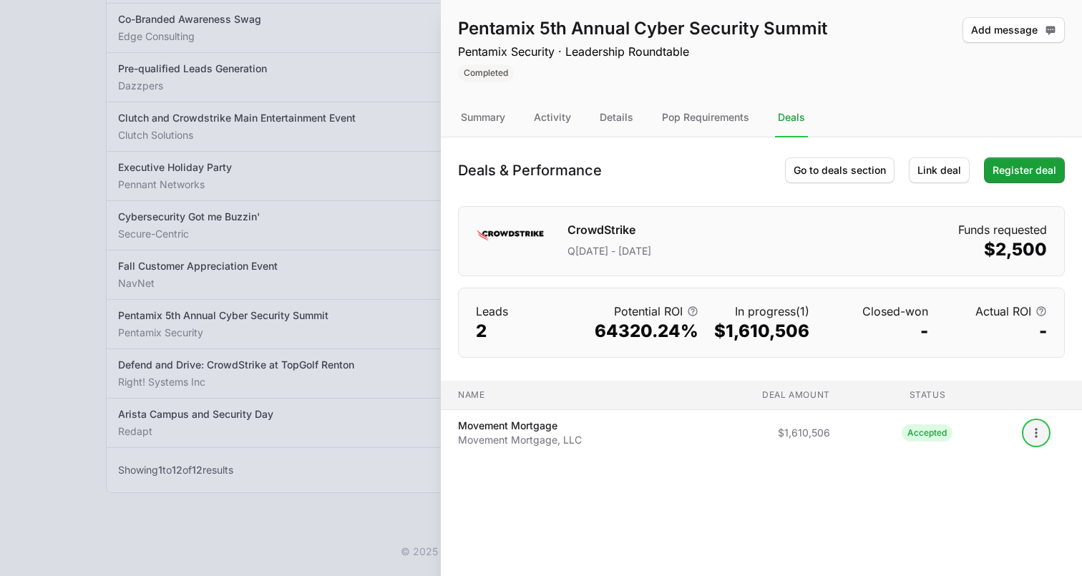
click at [1036, 432] on icon "Open options" at bounding box center [1036, 432] width 2 height 9
click at [987, 490] on div "Unlink deal" at bounding box center [1004, 490] width 150 height 26
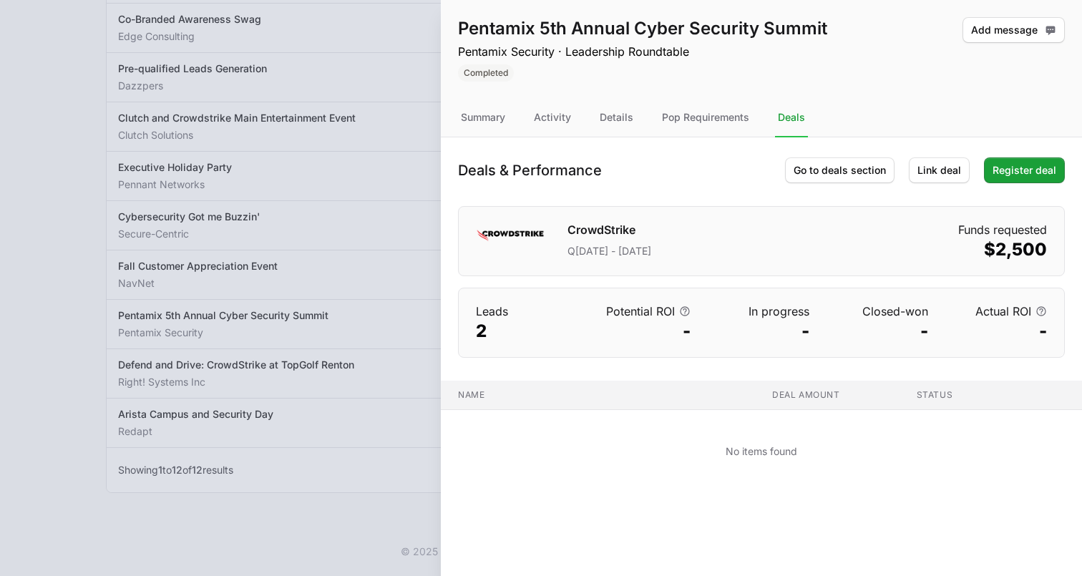
click at [325, 200] on div at bounding box center [541, 288] width 1082 height 576
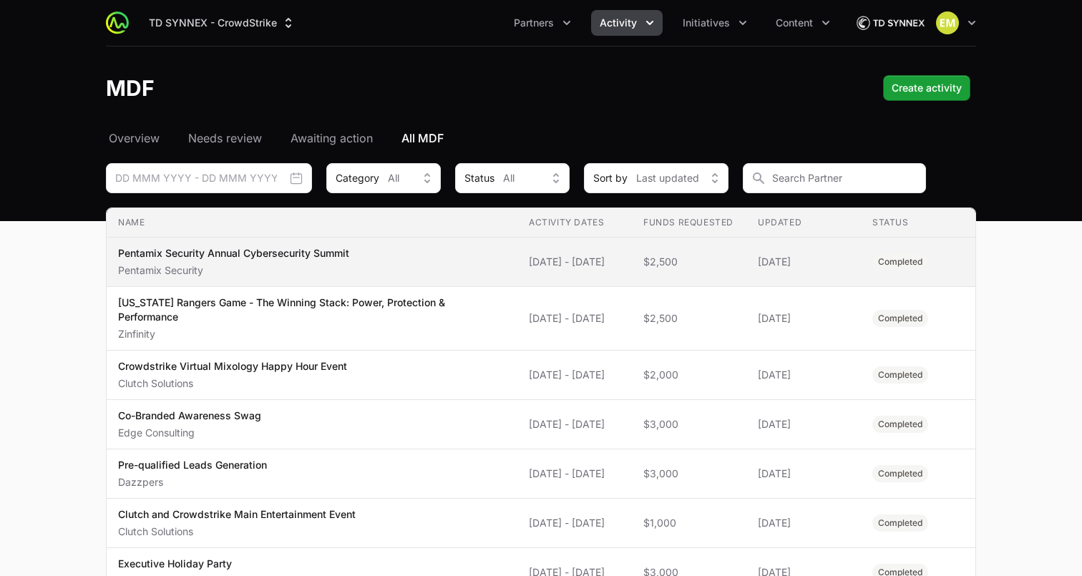
click at [258, 248] on p "Pentamix Security Annual Cybersecurity Summit" at bounding box center [233, 253] width 231 height 14
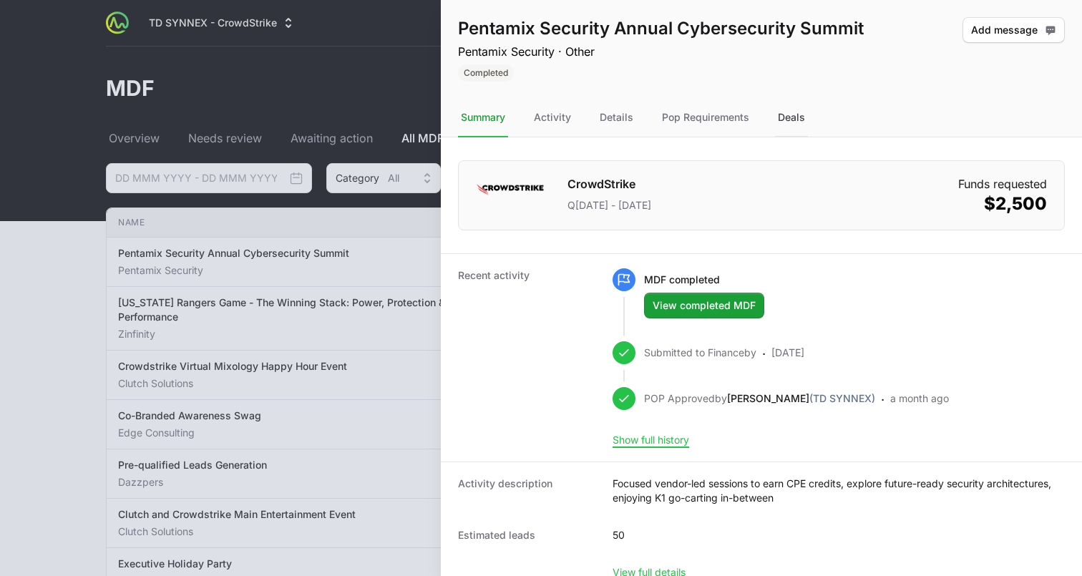
click at [799, 114] on div "Deals" at bounding box center [791, 118] width 33 height 39
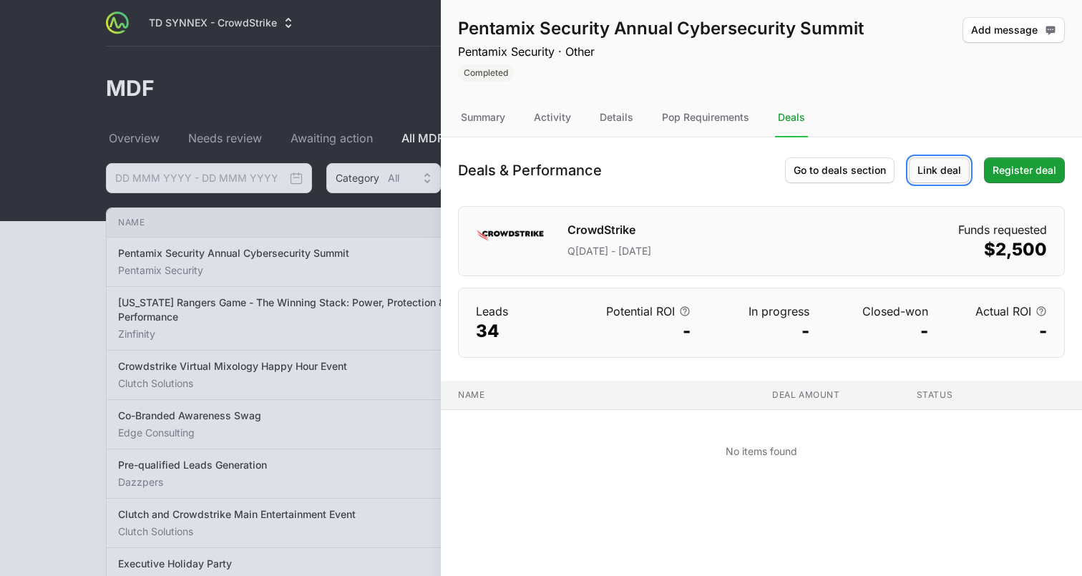
click at [929, 177] on span "Link deal" at bounding box center [940, 170] width 44 height 17
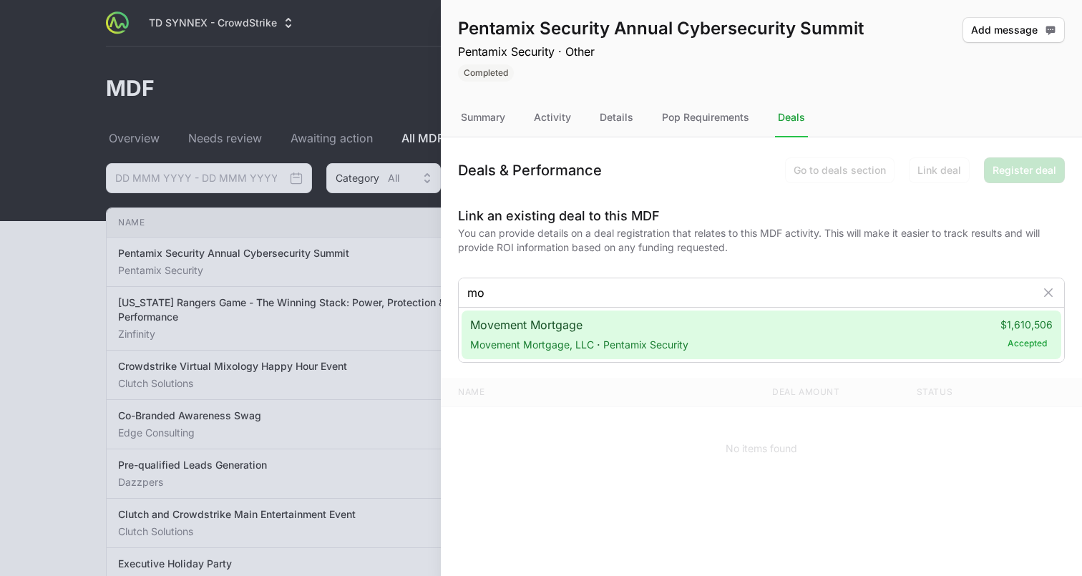
type input "mo"
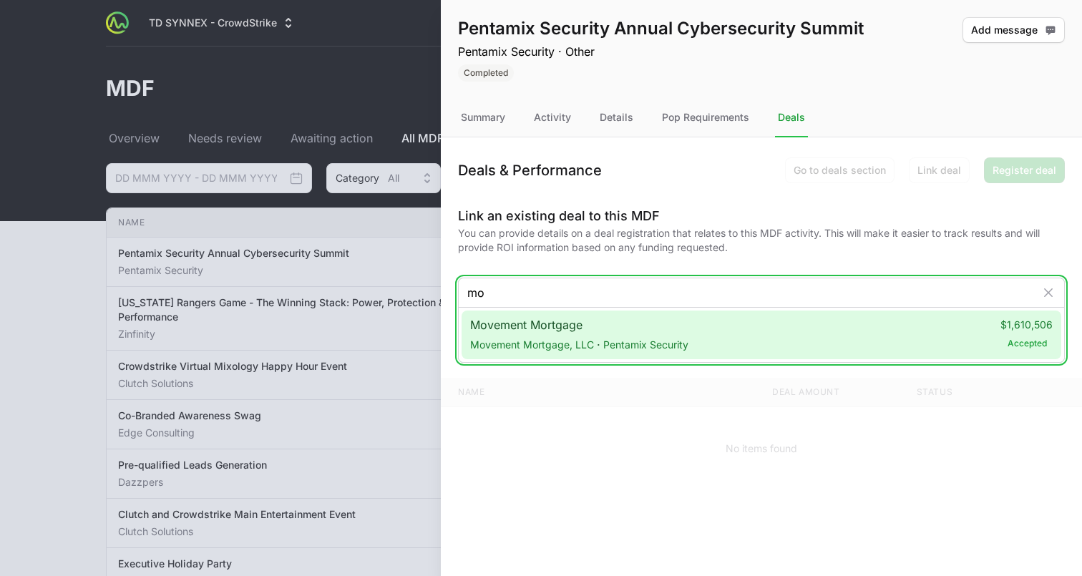
click at [611, 345] on span "Pentamix Security" at bounding box center [645, 345] width 85 height 14
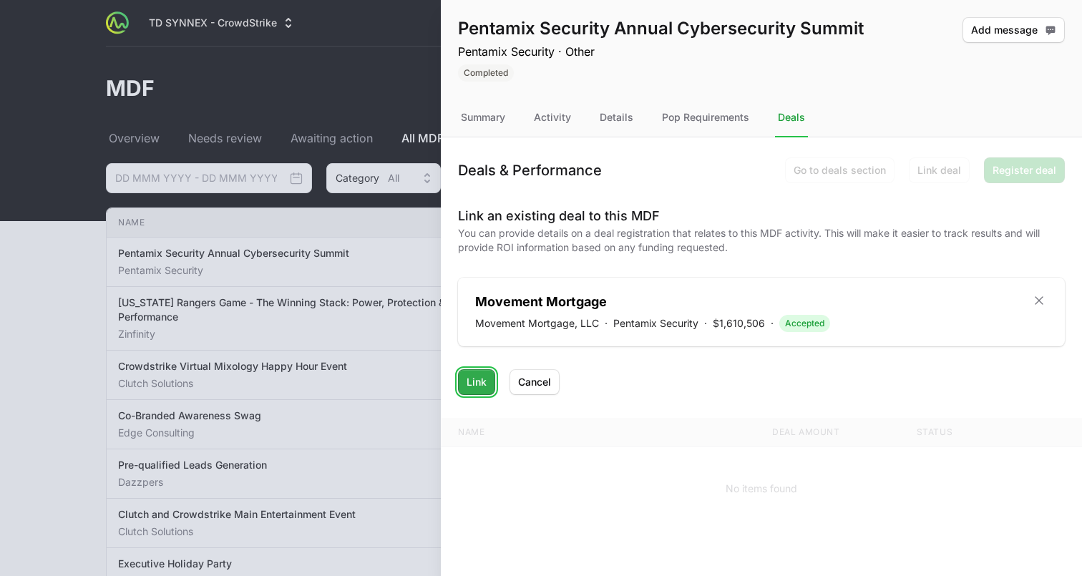
click at [474, 384] on span "Link" at bounding box center [477, 382] width 20 height 17
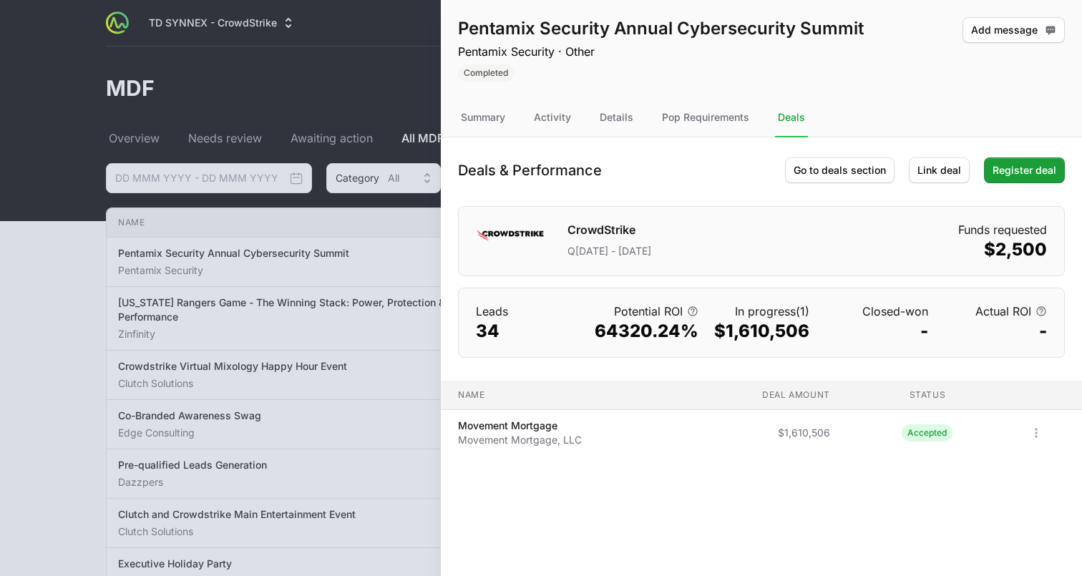
drag, startPoint x: 597, startPoint y: 334, endPoint x: 697, endPoint y: 337, distance: 100.3
click at [697, 337] on dd "64320.24%" at bounding box center [647, 331] width 104 height 23
click at [74, 258] on div at bounding box center [541, 288] width 1082 height 576
